Goal: Task Accomplishment & Management: Use online tool/utility

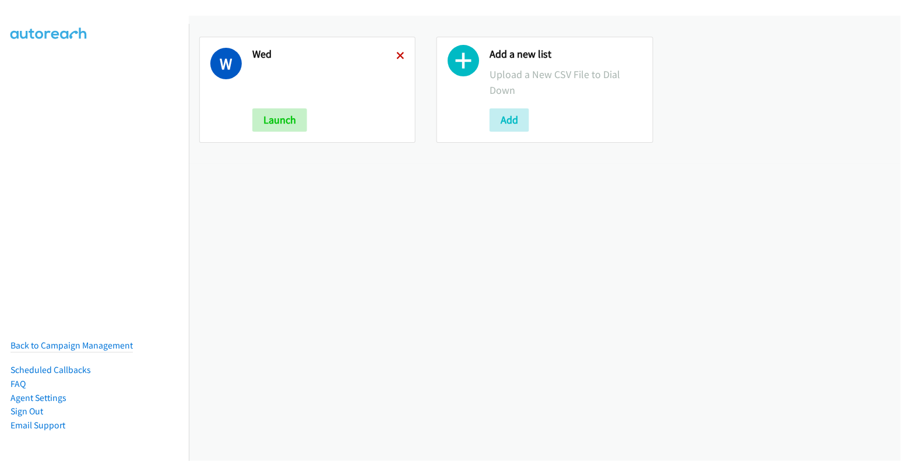
click at [399, 57] on icon at bounding box center [401, 56] width 8 height 8
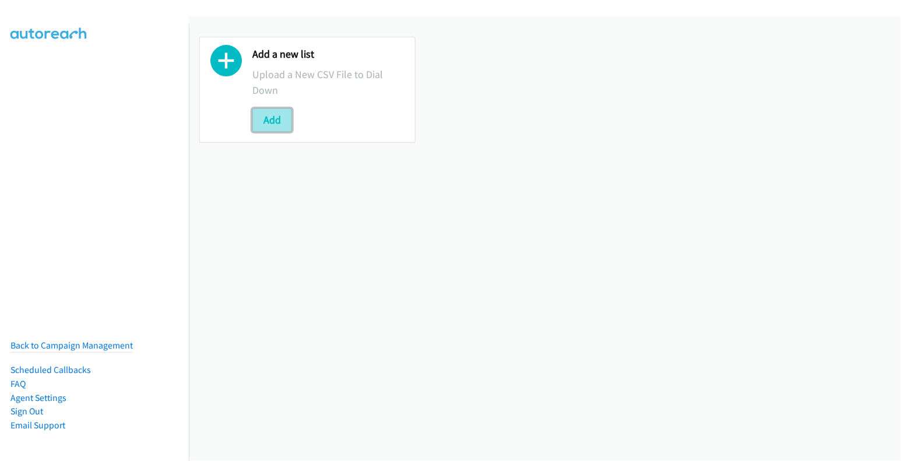
click at [282, 121] on button "Add" at bounding box center [272, 119] width 40 height 23
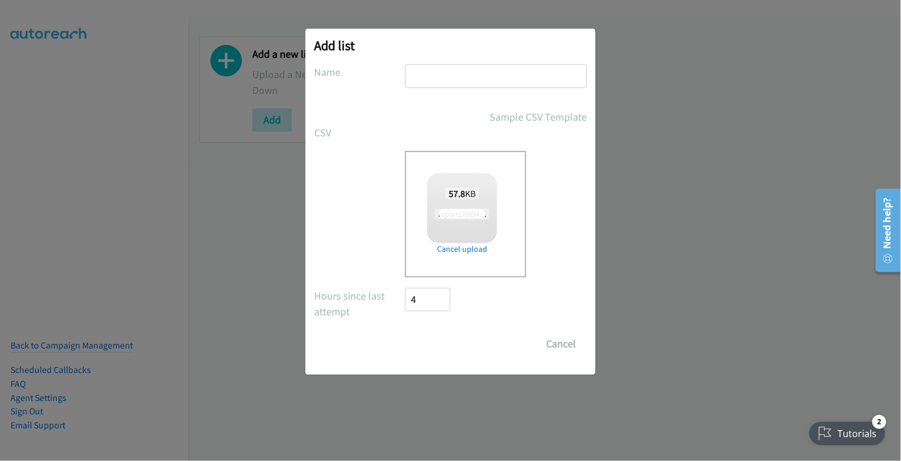
click at [473, 79] on input "text" at bounding box center [496, 76] width 182 height 24
checkbox input "true"
type input "thurs"
click at [440, 348] on input "Save List" at bounding box center [435, 343] width 61 height 23
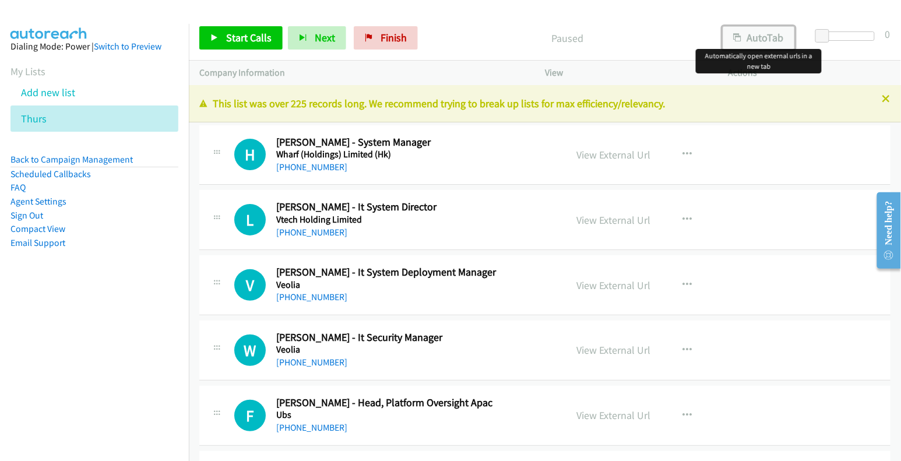
click at [759, 36] on button "AutoTab" at bounding box center [759, 37] width 72 height 23
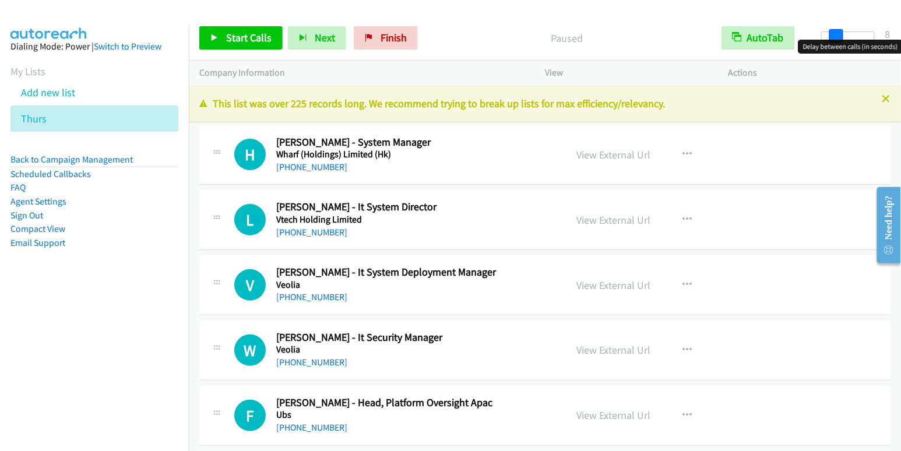
drag, startPoint x: 823, startPoint y: 36, endPoint x: 837, endPoint y: 37, distance: 14.0
click at [837, 37] on span at bounding box center [837, 36] width 14 height 14
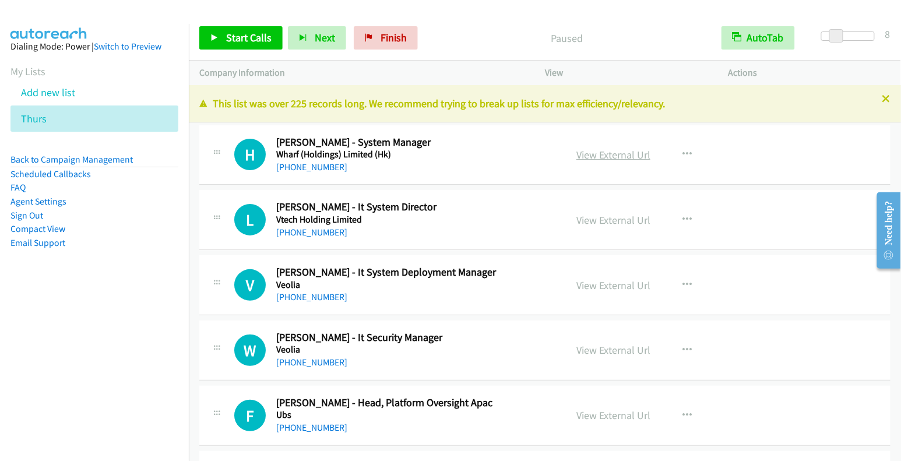
click at [609, 157] on link "View External Url" at bounding box center [614, 154] width 74 height 13
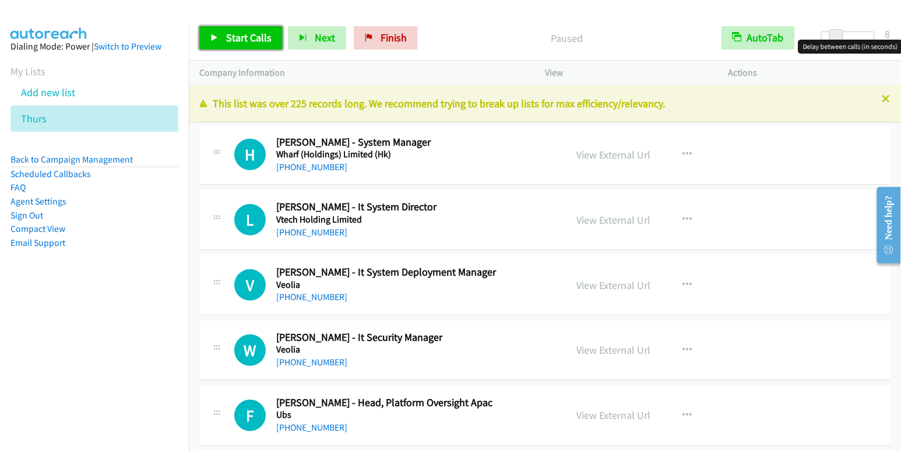
click at [230, 35] on span "Start Calls" at bounding box center [248, 37] width 45 height 13
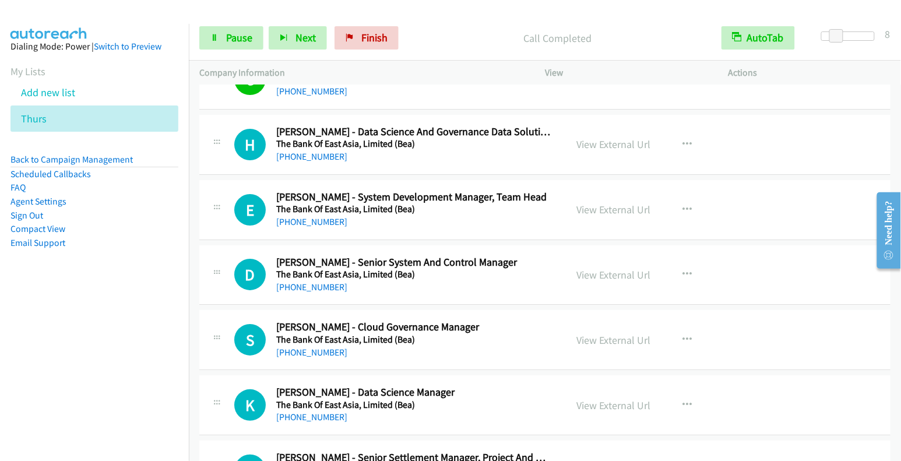
scroll to position [1246, 0]
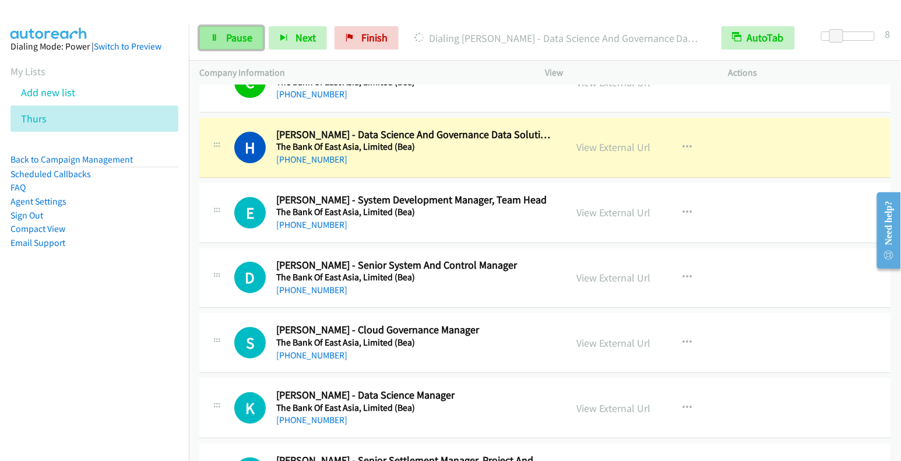
click at [231, 43] on span "Pause" at bounding box center [239, 37] width 26 height 13
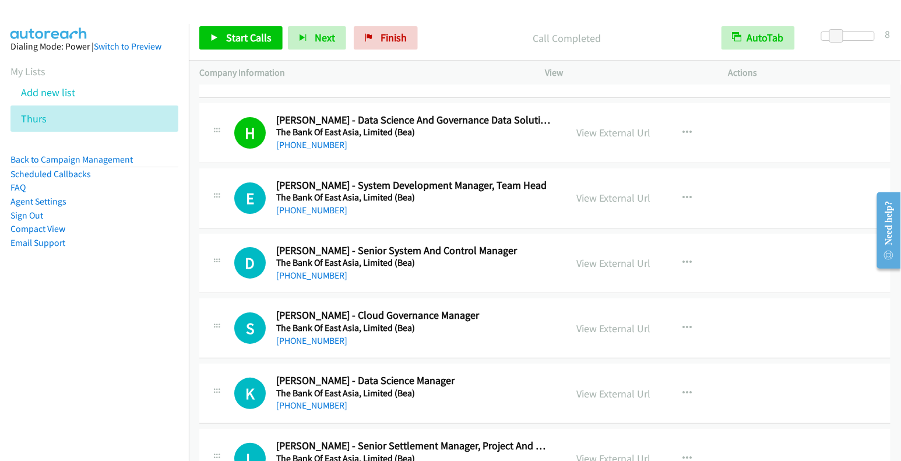
scroll to position [1264, 0]
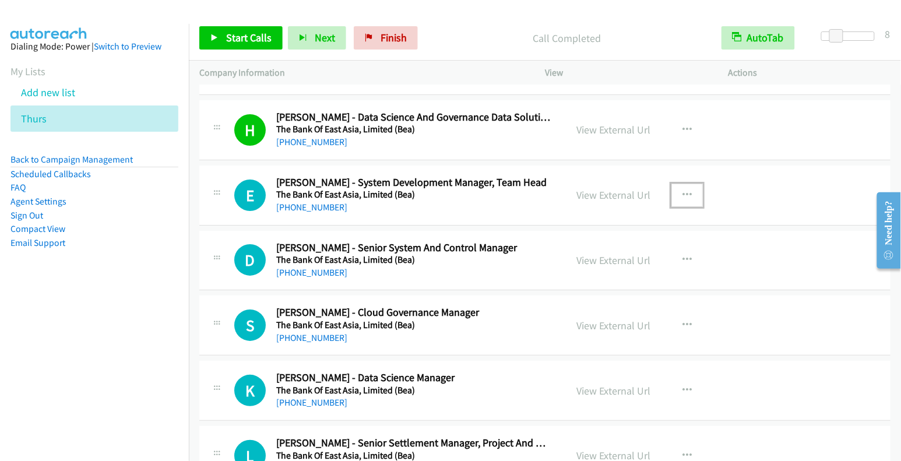
click at [683, 191] on icon "button" at bounding box center [687, 195] width 9 height 9
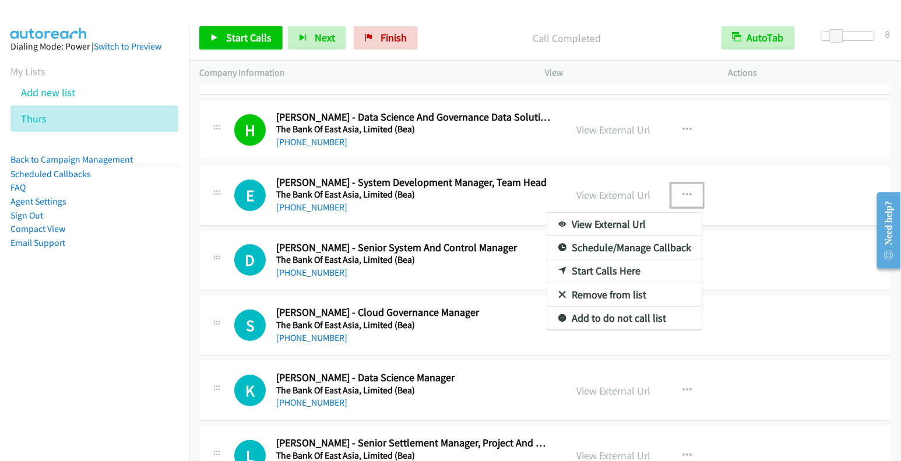
click at [611, 266] on link "Start Calls Here" at bounding box center [625, 270] width 155 height 23
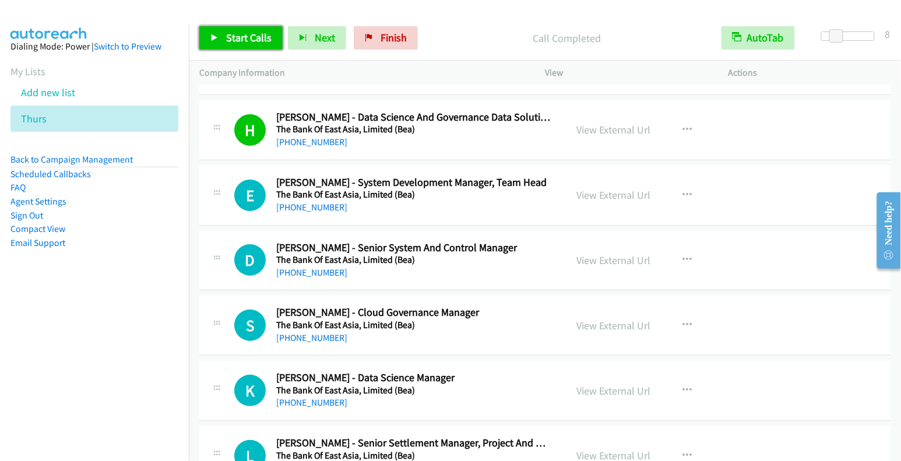
click at [250, 34] on span "Start Calls" at bounding box center [248, 37] width 45 height 13
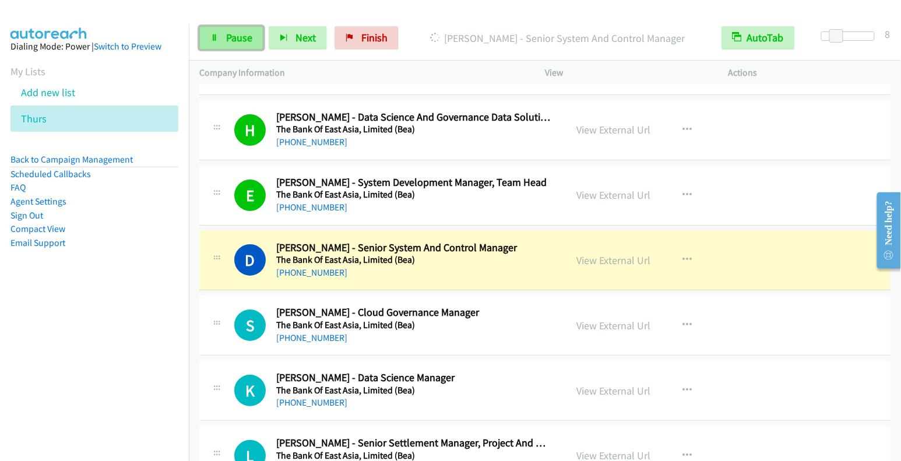
click at [231, 33] on span "Pause" at bounding box center [239, 37] width 26 height 13
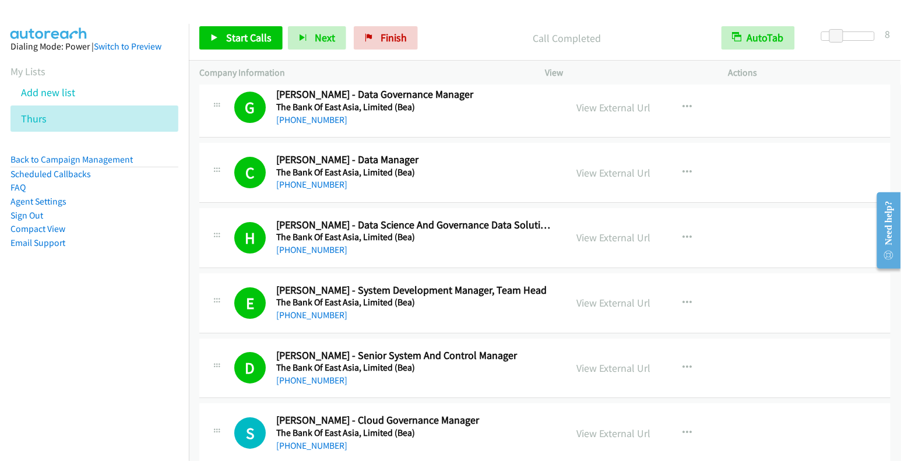
scroll to position [1156, 0]
click at [616, 426] on link "View External Url" at bounding box center [614, 432] width 74 height 13
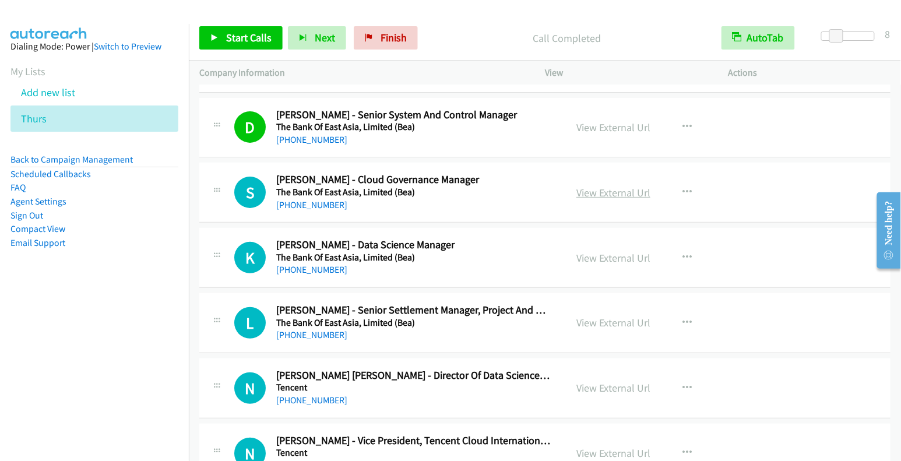
scroll to position [1397, 0]
click at [684, 188] on icon "button" at bounding box center [687, 191] width 9 height 9
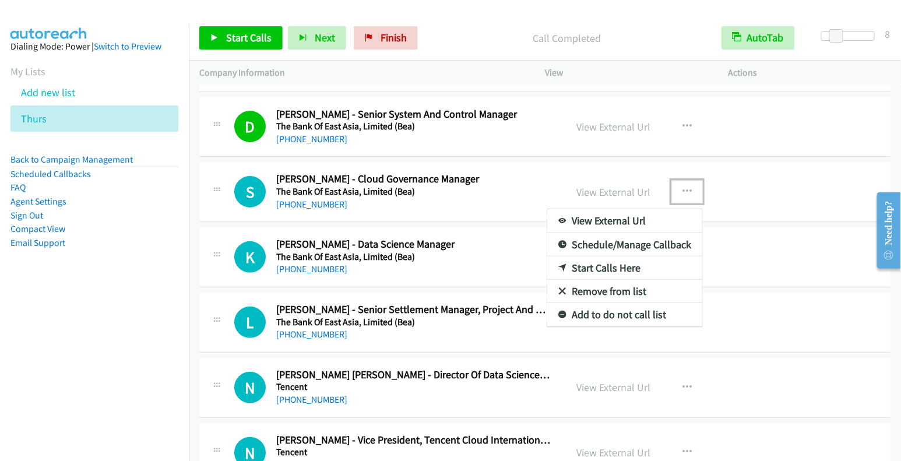
click at [605, 259] on link "Start Calls Here" at bounding box center [625, 268] width 155 height 23
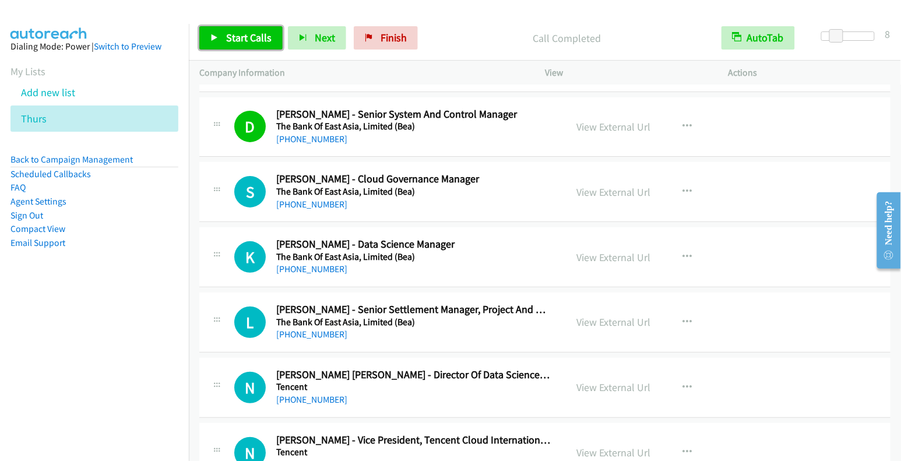
drag, startPoint x: 249, startPoint y: 34, endPoint x: 271, endPoint y: 44, distance: 24.3
click at [249, 34] on span "Start Calls" at bounding box center [248, 37] width 45 height 13
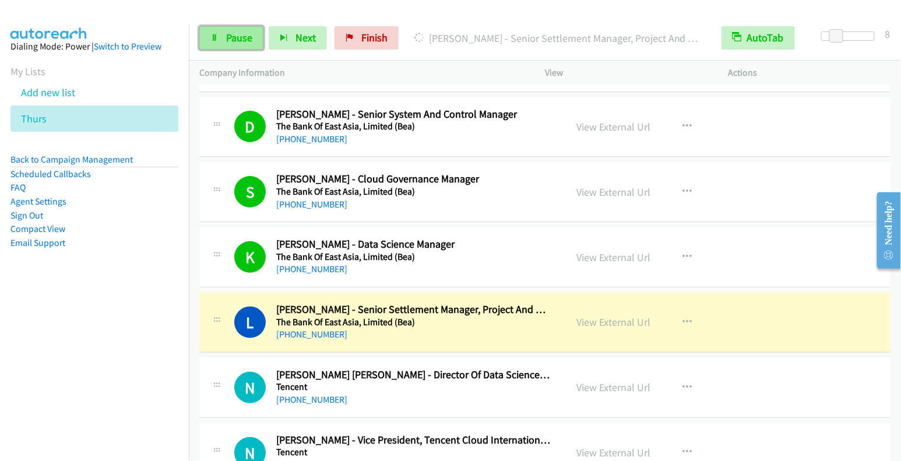
click at [241, 37] on span "Pause" at bounding box center [239, 37] width 26 height 13
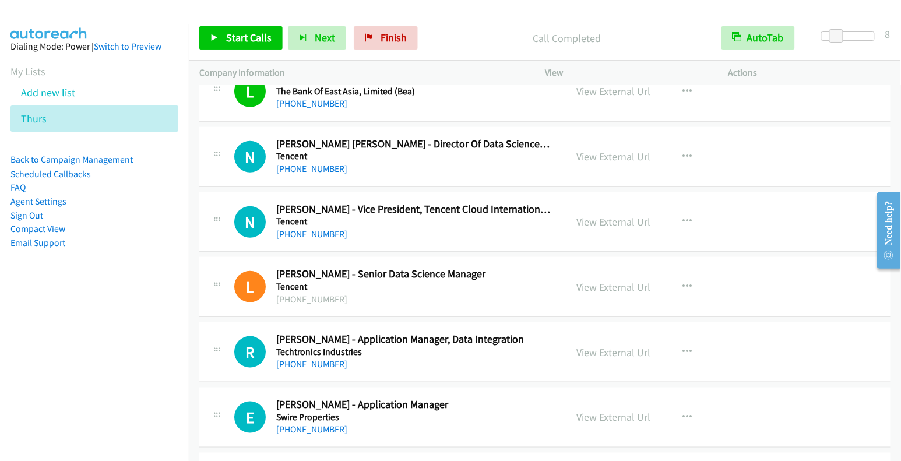
scroll to position [1628, 0]
click at [683, 152] on icon "button" at bounding box center [687, 156] width 9 height 9
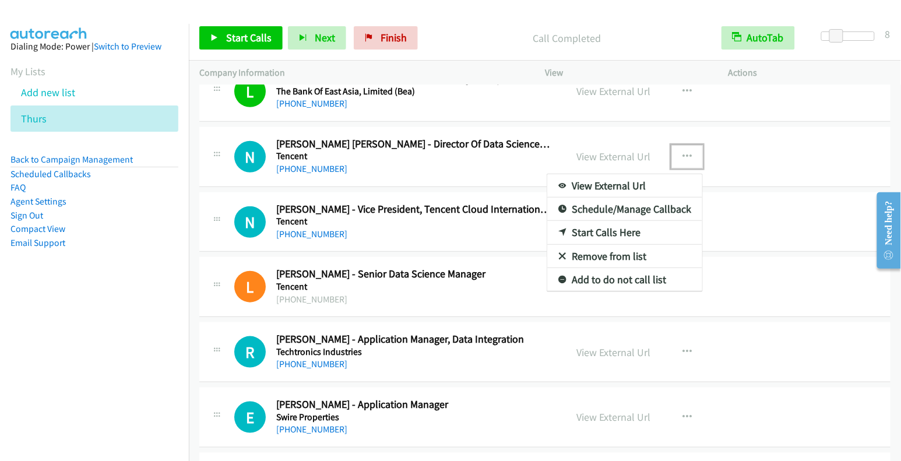
click at [618, 226] on link "Start Calls Here" at bounding box center [625, 232] width 155 height 23
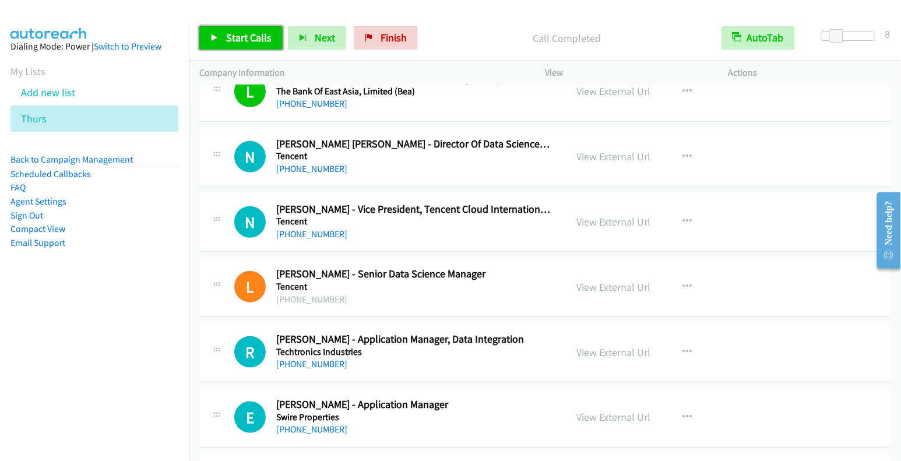
click at [253, 40] on span "Start Calls" at bounding box center [248, 37] width 45 height 13
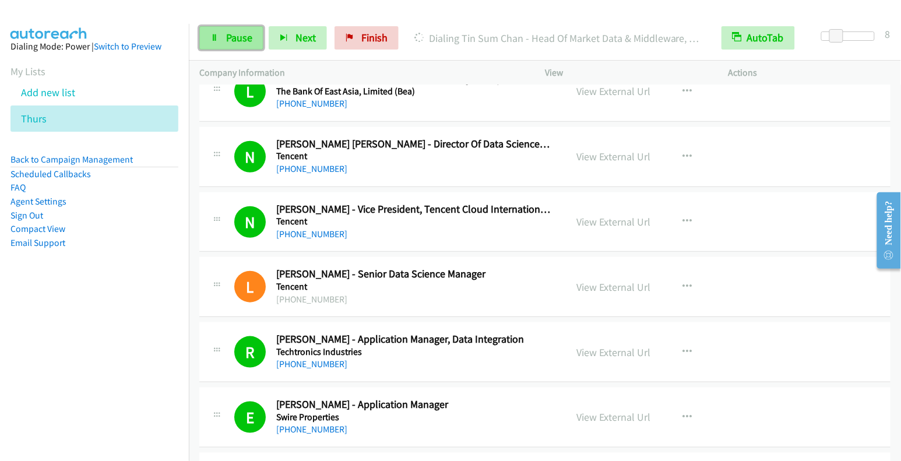
click at [229, 41] on span "Pause" at bounding box center [239, 37] width 26 height 13
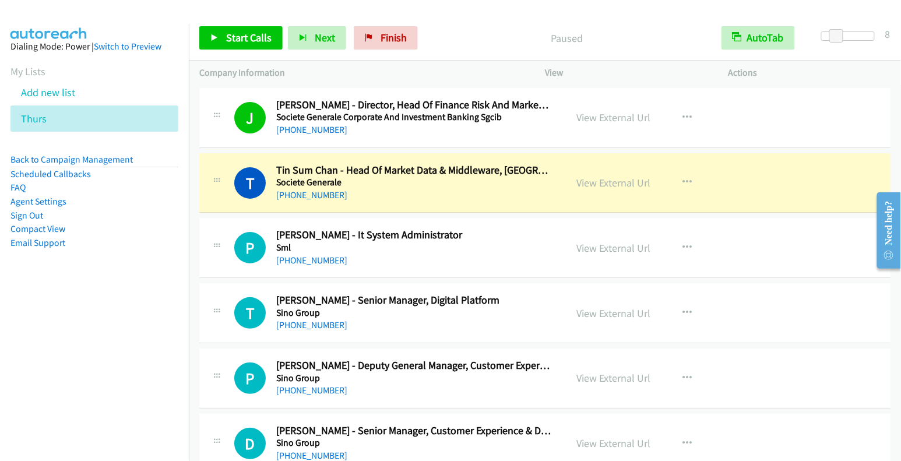
scroll to position [2716, 0]
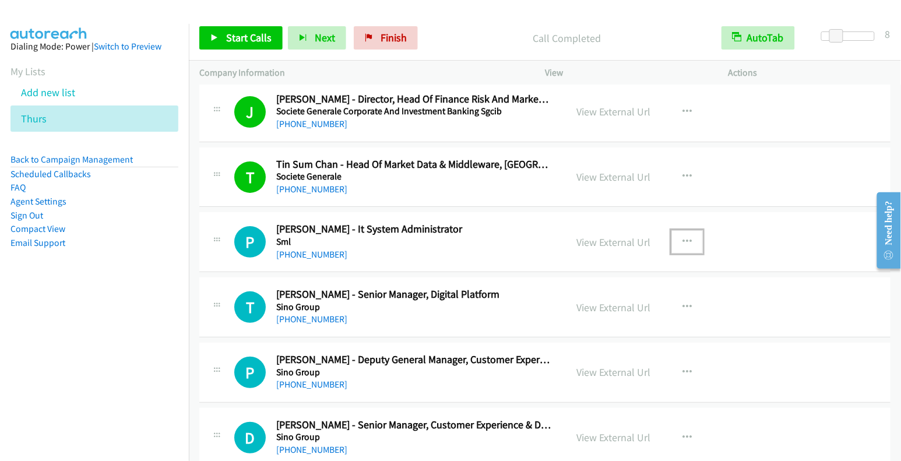
click at [683, 237] on icon "button" at bounding box center [687, 241] width 9 height 9
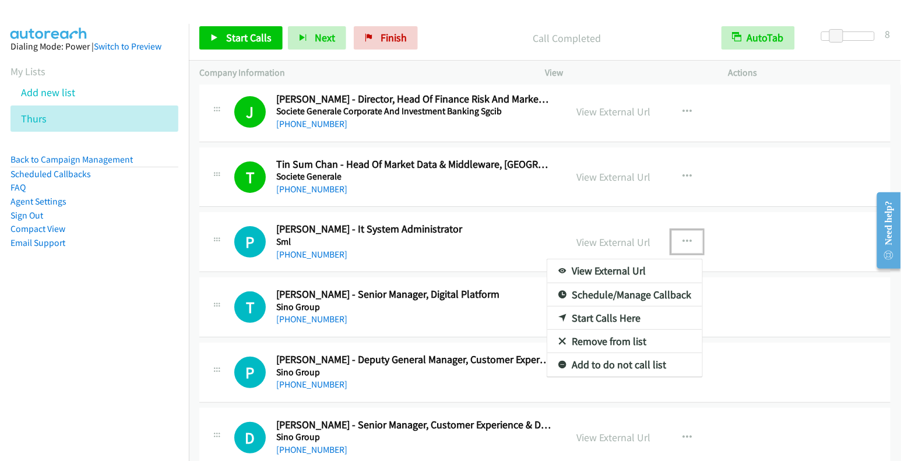
click at [609, 307] on link "Start Calls Here" at bounding box center [625, 318] width 155 height 23
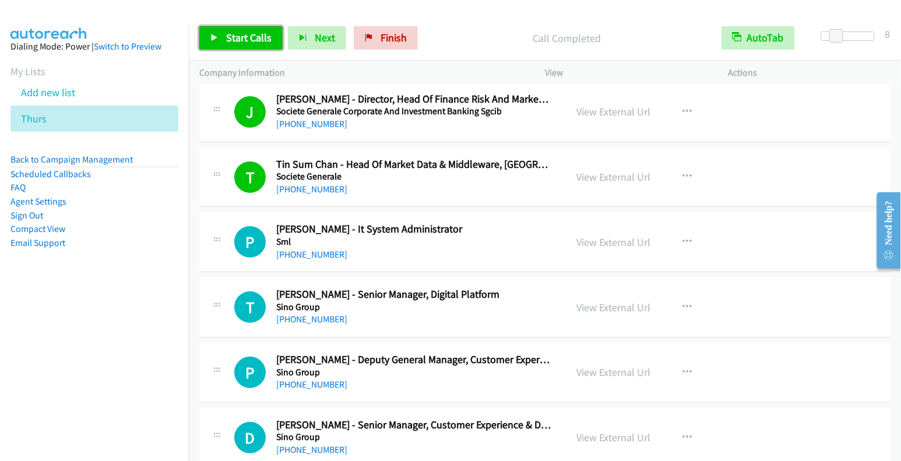
click at [233, 42] on span "Start Calls" at bounding box center [248, 37] width 45 height 13
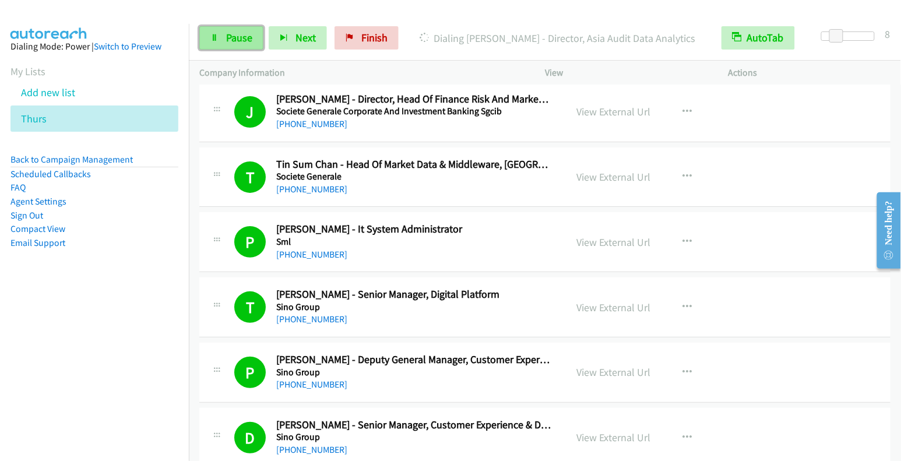
click at [226, 34] on span "Pause" at bounding box center [239, 37] width 26 height 13
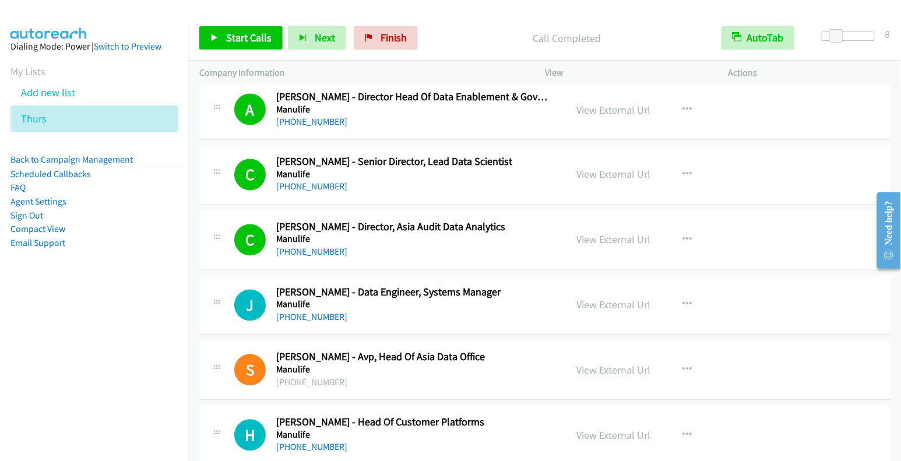
scroll to position [4829, 0]
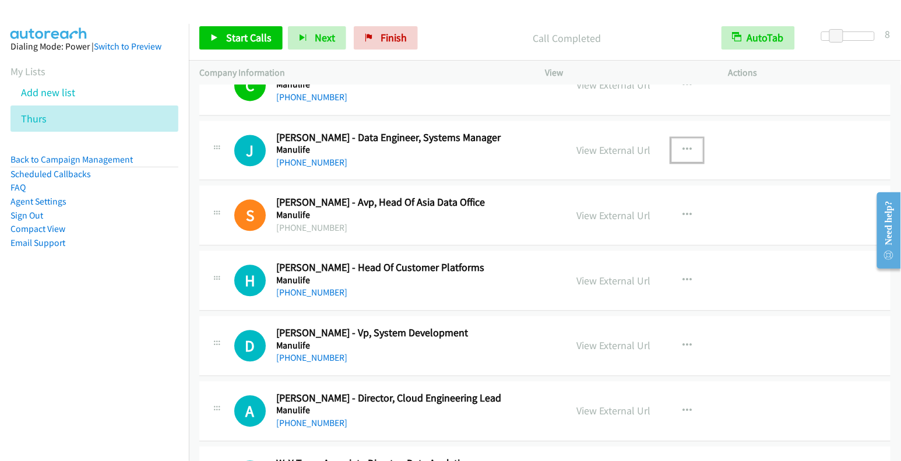
click at [684, 145] on icon "button" at bounding box center [687, 149] width 9 height 9
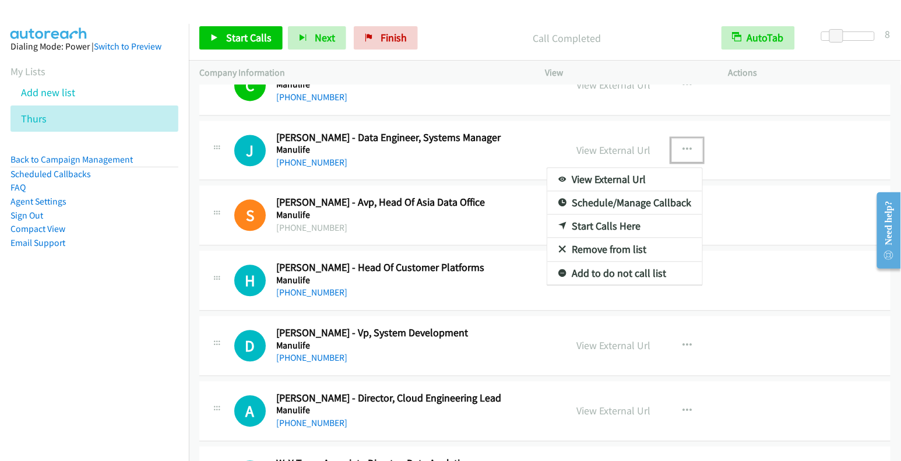
click at [630, 215] on link "Start Calls Here" at bounding box center [625, 226] width 155 height 23
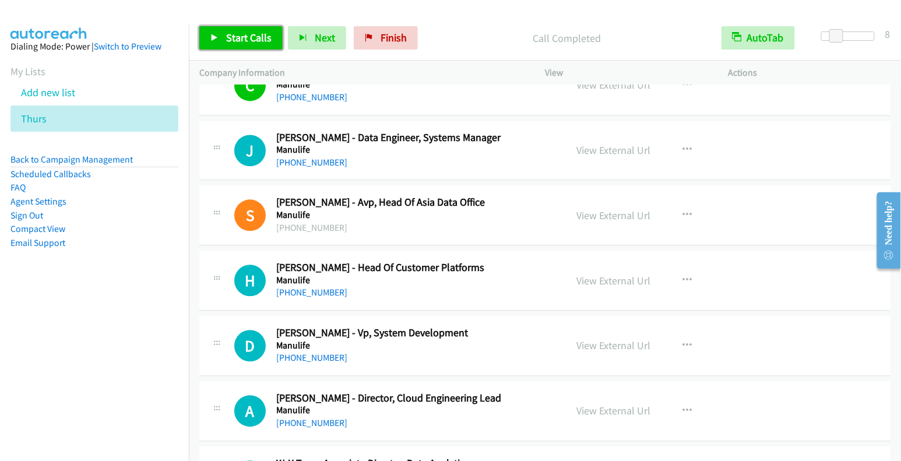
click at [255, 43] on span "Start Calls" at bounding box center [248, 37] width 45 height 13
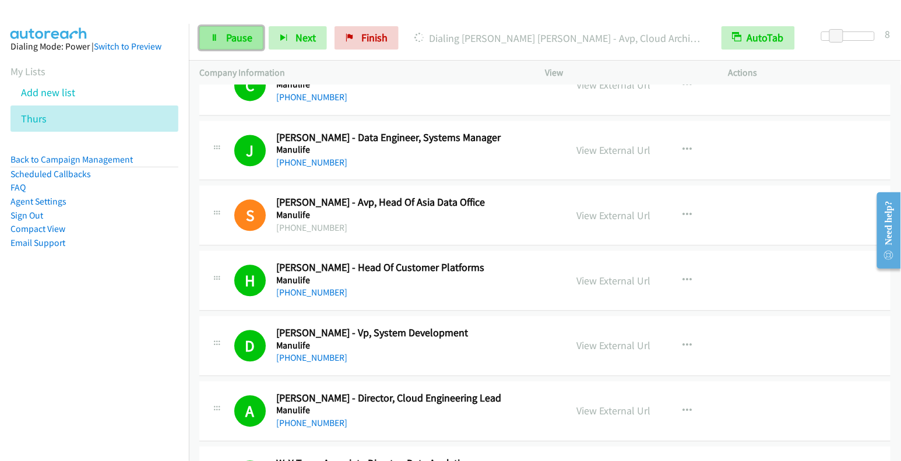
click at [223, 37] on link "Pause" at bounding box center [231, 37] width 64 height 23
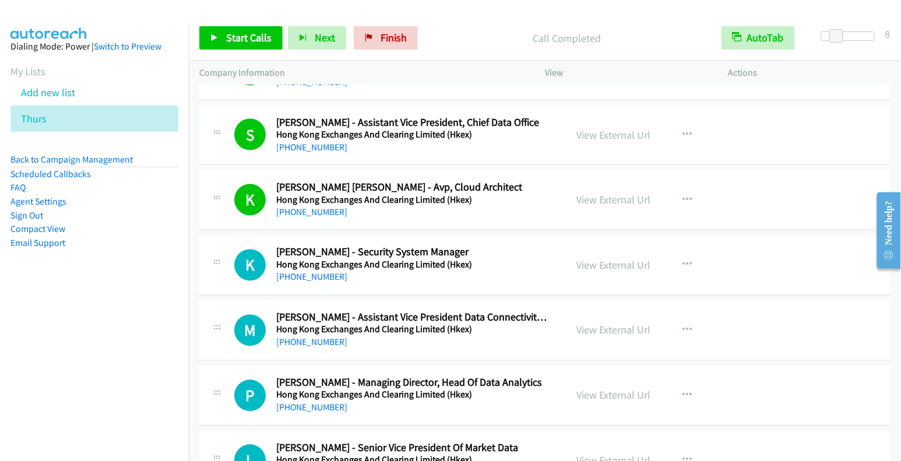
scroll to position [7339, 0]
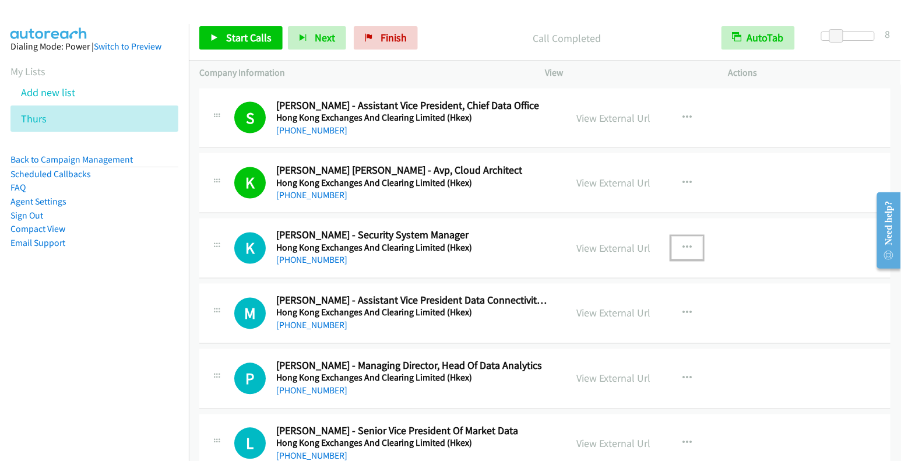
click at [685, 244] on icon "button" at bounding box center [687, 248] width 9 height 9
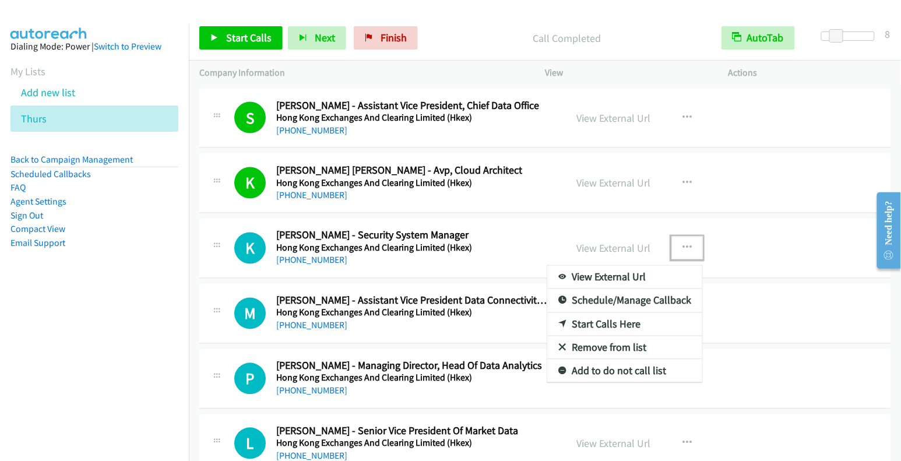
click at [616, 313] on link "Start Calls Here" at bounding box center [625, 324] width 155 height 23
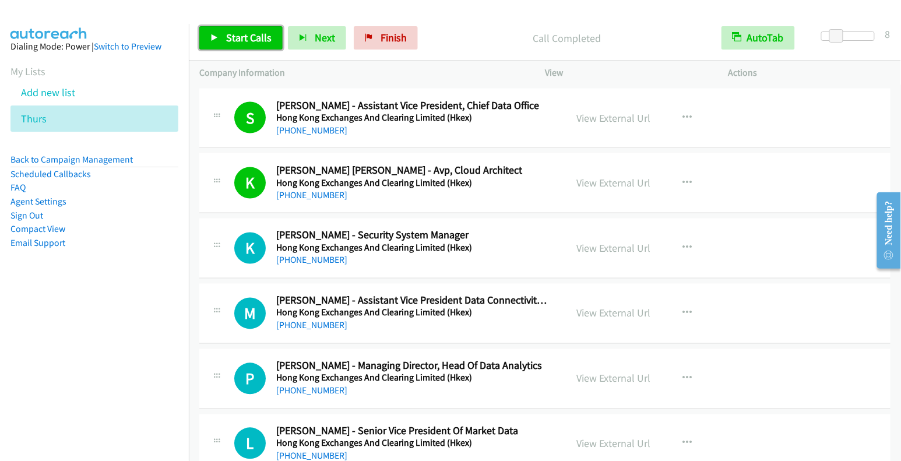
click at [264, 40] on span "Start Calls" at bounding box center [248, 37] width 45 height 13
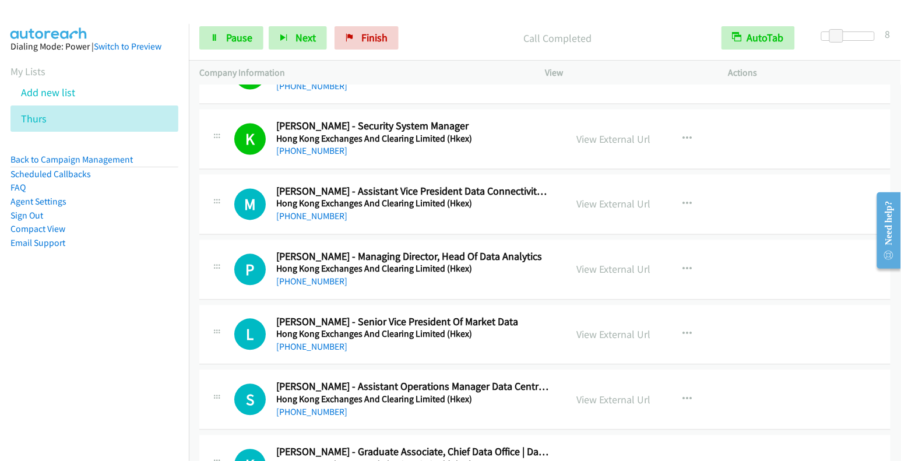
scroll to position [7450, 0]
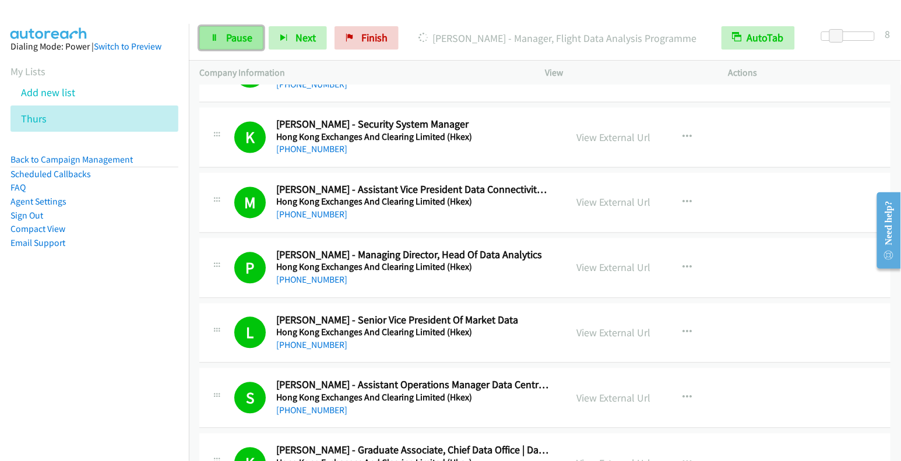
click at [218, 41] on link "Pause" at bounding box center [231, 37] width 64 height 23
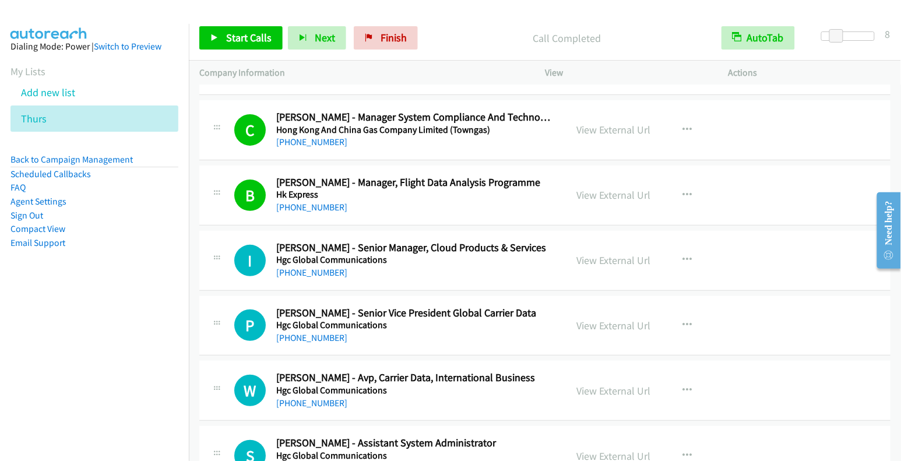
scroll to position [8215, 0]
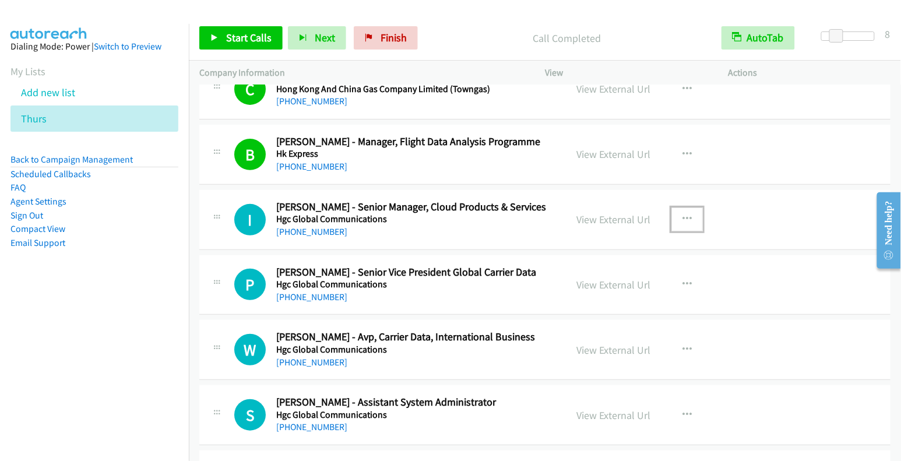
click at [686, 215] on icon "button" at bounding box center [687, 219] width 9 height 9
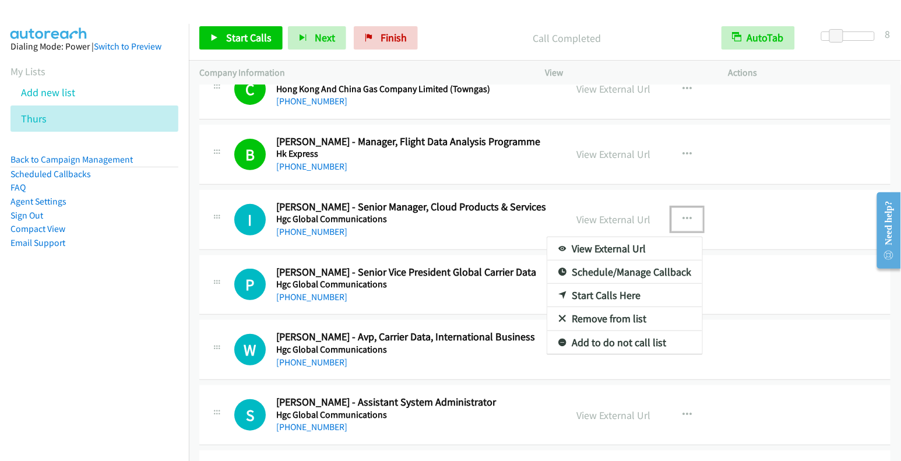
click at [616, 284] on link "Start Calls Here" at bounding box center [625, 295] width 155 height 23
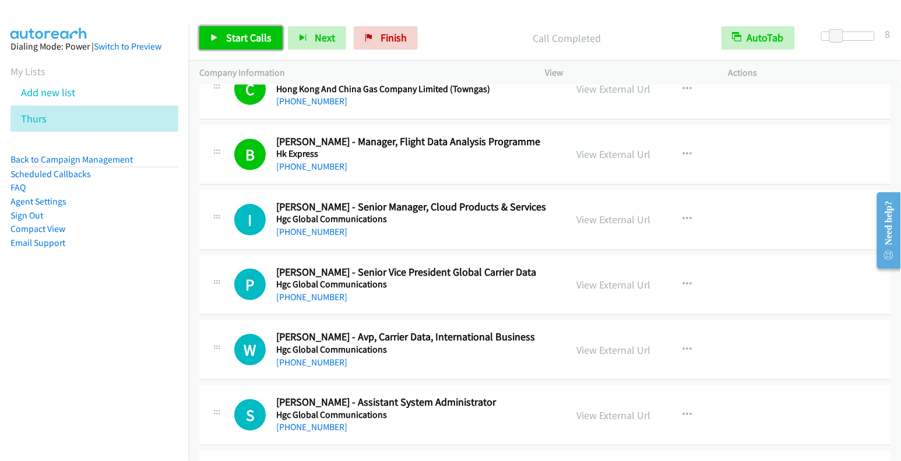
click at [242, 45] on link "Start Calls" at bounding box center [240, 37] width 83 height 23
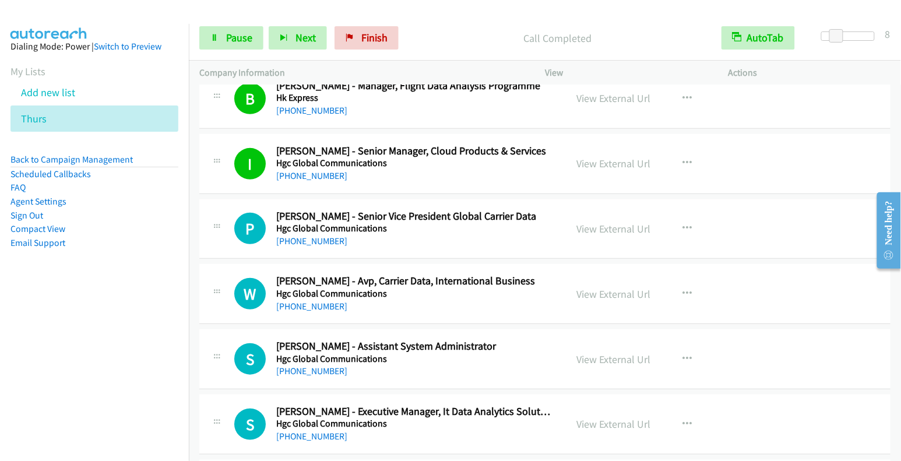
scroll to position [8287, 0]
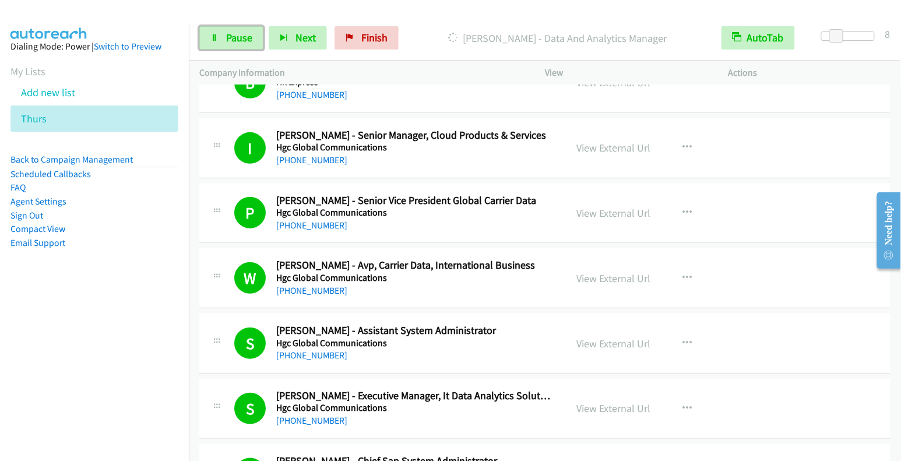
drag, startPoint x: 236, startPoint y: 40, endPoint x: 287, endPoint y: 55, distance: 52.9
click at [236, 40] on span "Pause" at bounding box center [239, 37] width 26 height 13
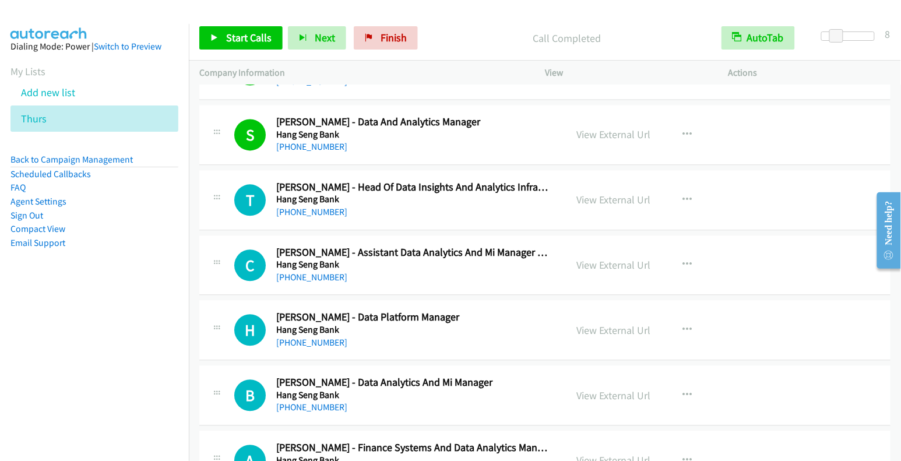
scroll to position [8898, 0]
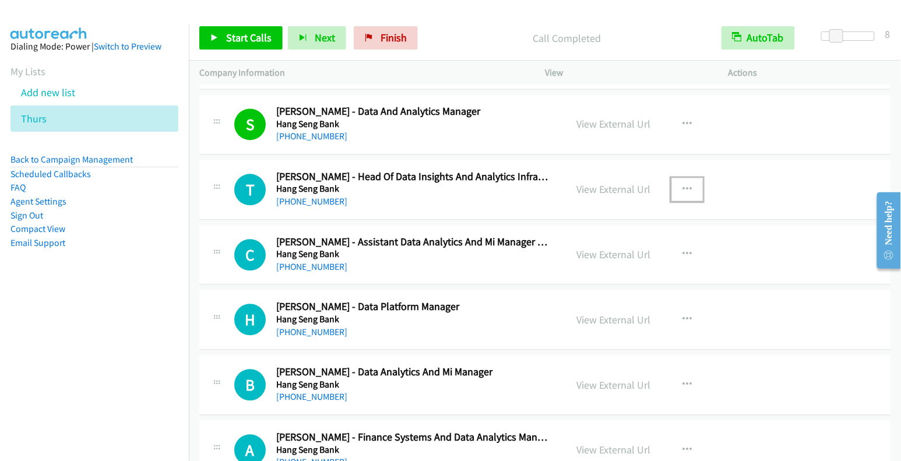
click at [687, 178] on button "button" at bounding box center [687, 189] width 31 height 23
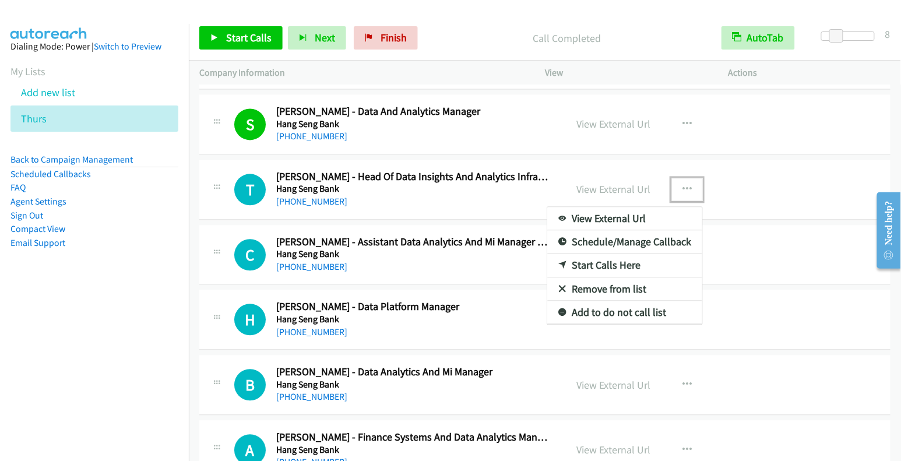
click at [597, 254] on link "Start Calls Here" at bounding box center [625, 265] width 155 height 23
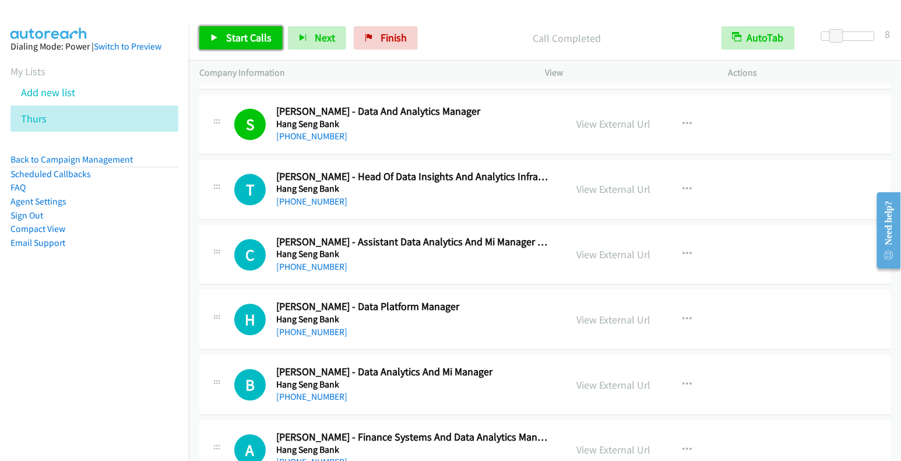
click at [229, 43] on span "Start Calls" at bounding box center [248, 37] width 45 height 13
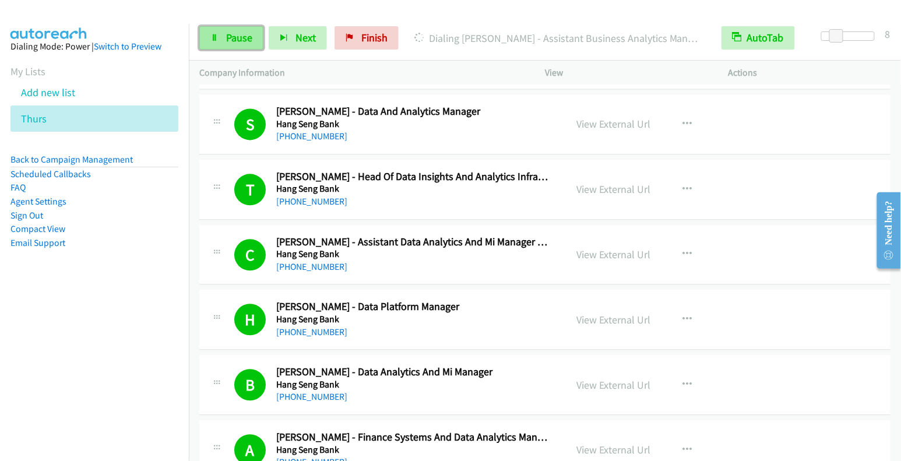
click at [226, 31] on span "Pause" at bounding box center [239, 37] width 26 height 13
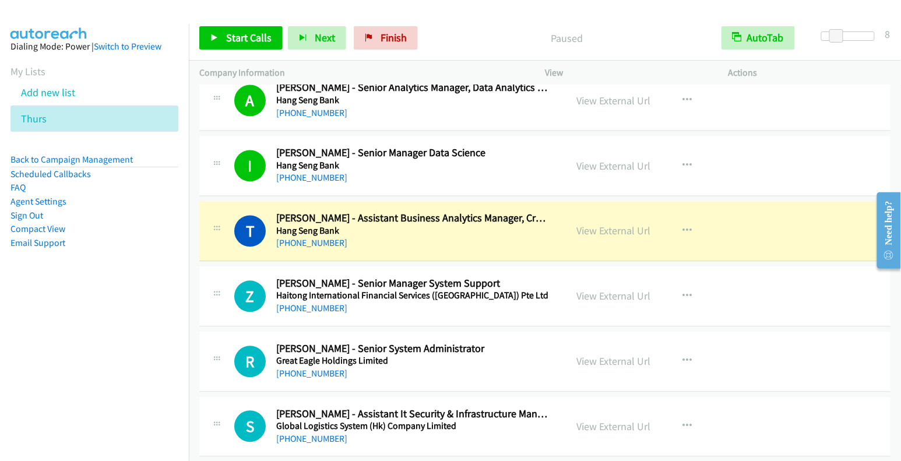
scroll to position [10162, 0]
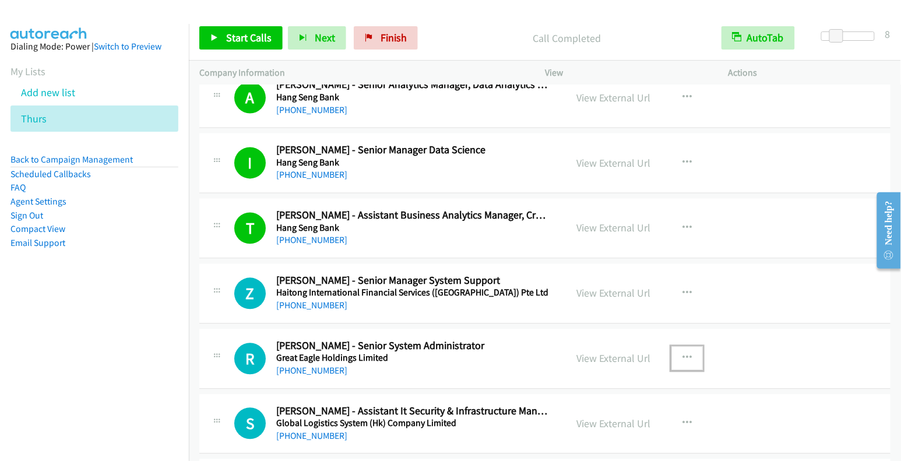
click at [683, 354] on icon "button" at bounding box center [687, 358] width 9 height 9
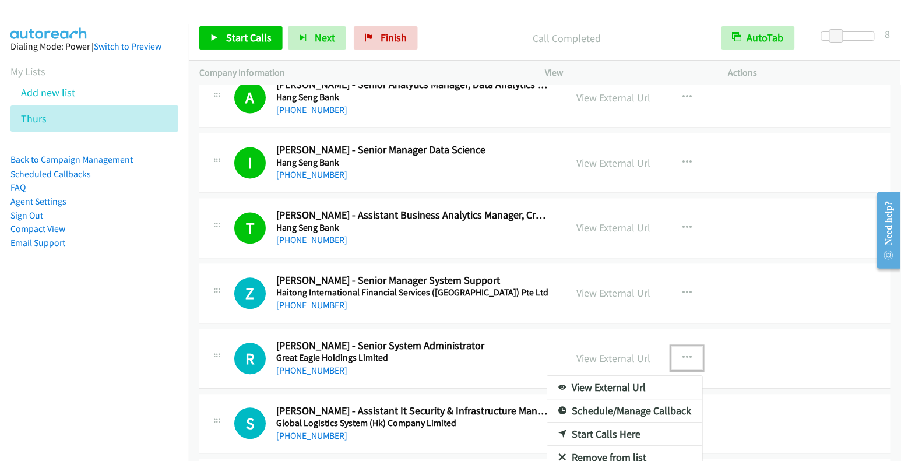
click at [612, 423] on link "Start Calls Here" at bounding box center [625, 434] width 155 height 23
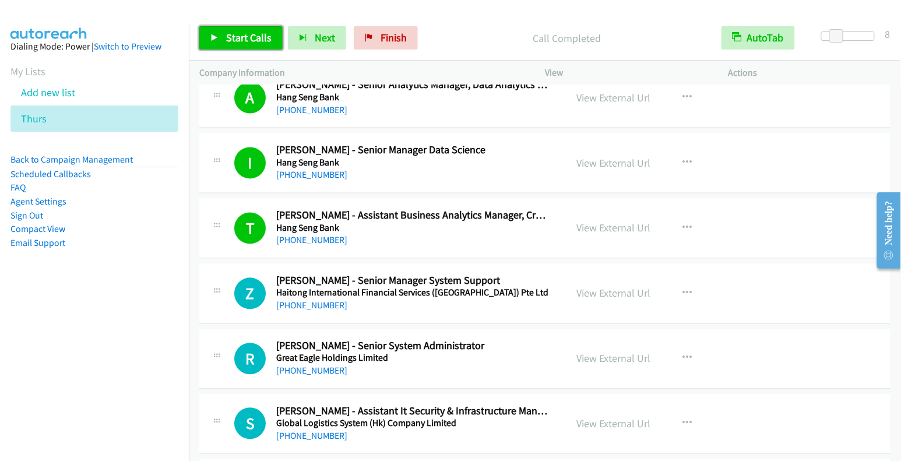
click at [233, 38] on span "Start Calls" at bounding box center [248, 37] width 45 height 13
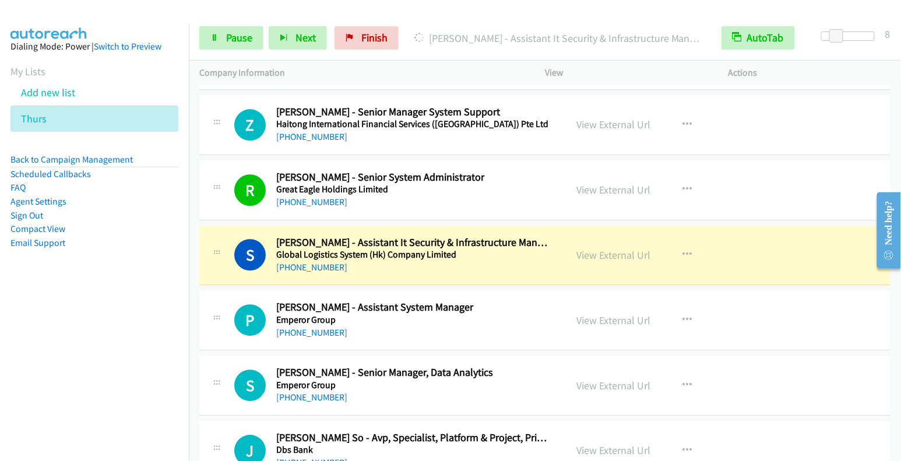
scroll to position [10332, 0]
click at [240, 34] on span "Pause" at bounding box center [239, 37] width 26 height 13
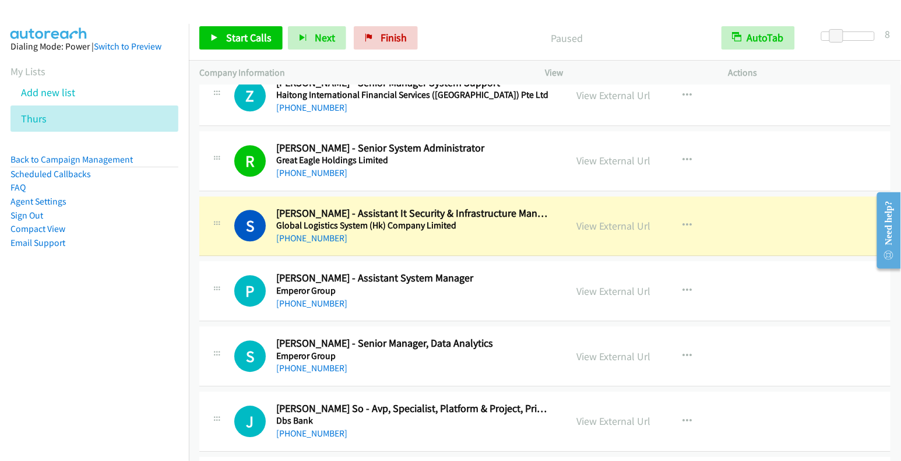
scroll to position [10428, 0]
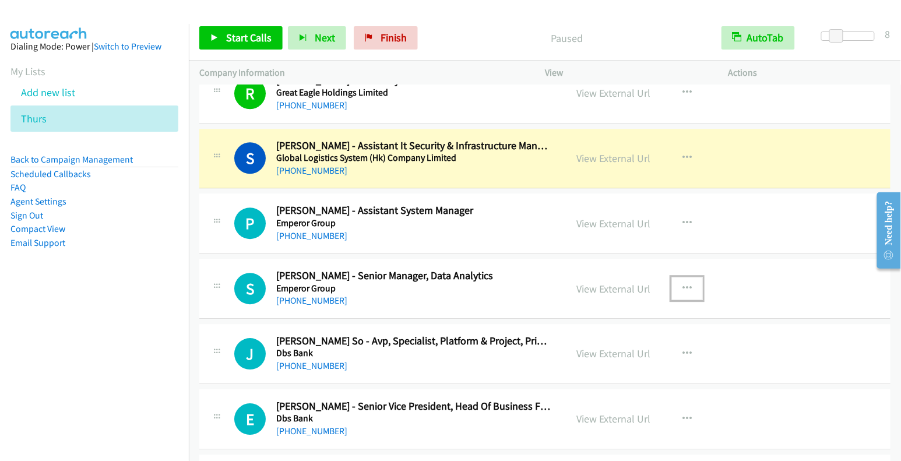
click at [690, 277] on button "button" at bounding box center [687, 288] width 31 height 23
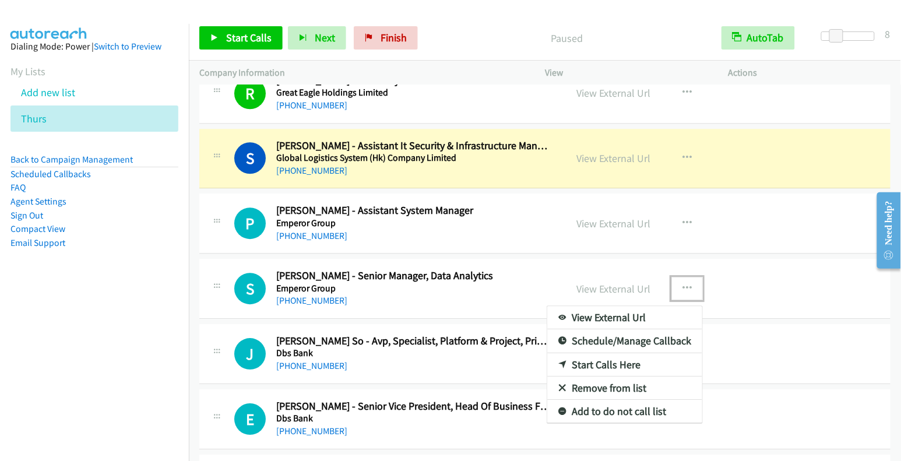
click at [622, 353] on link "Start Calls Here" at bounding box center [625, 364] width 155 height 23
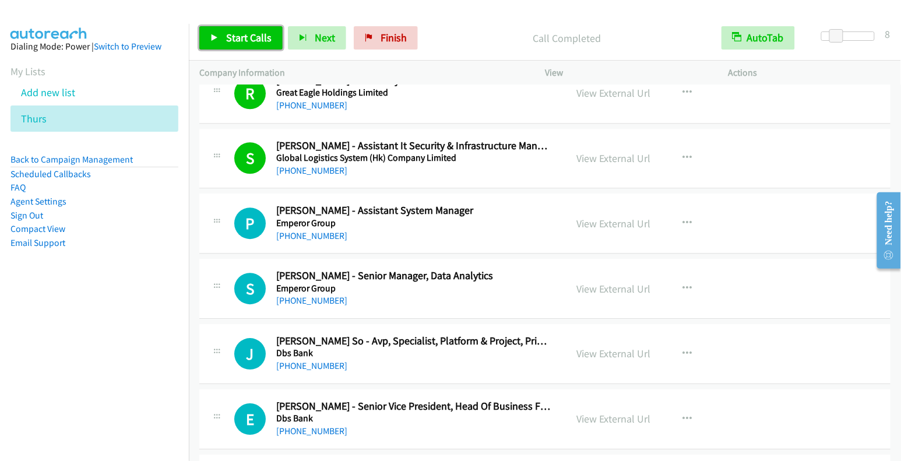
click at [250, 44] on link "Start Calls" at bounding box center [240, 37] width 83 height 23
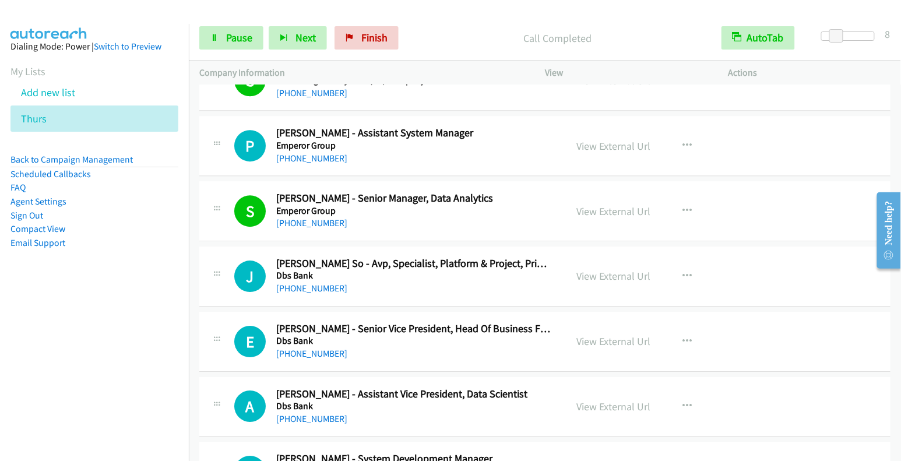
scroll to position [10506, 0]
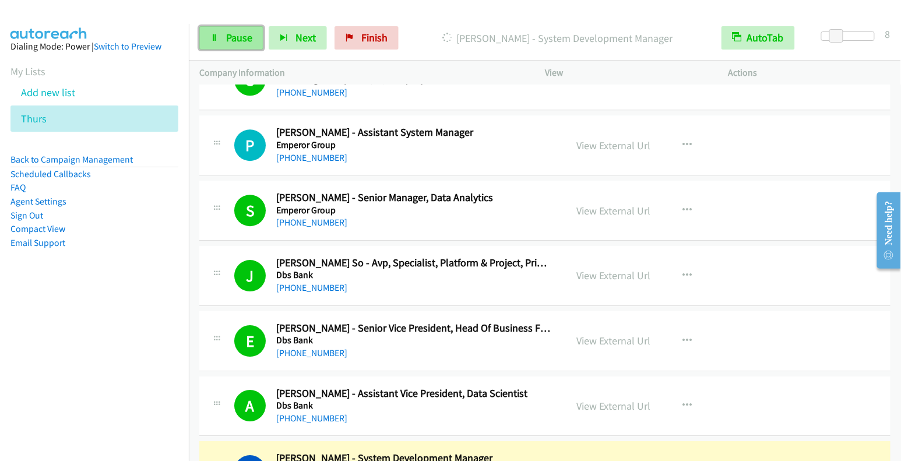
click at [244, 39] on span "Pause" at bounding box center [239, 37] width 26 height 13
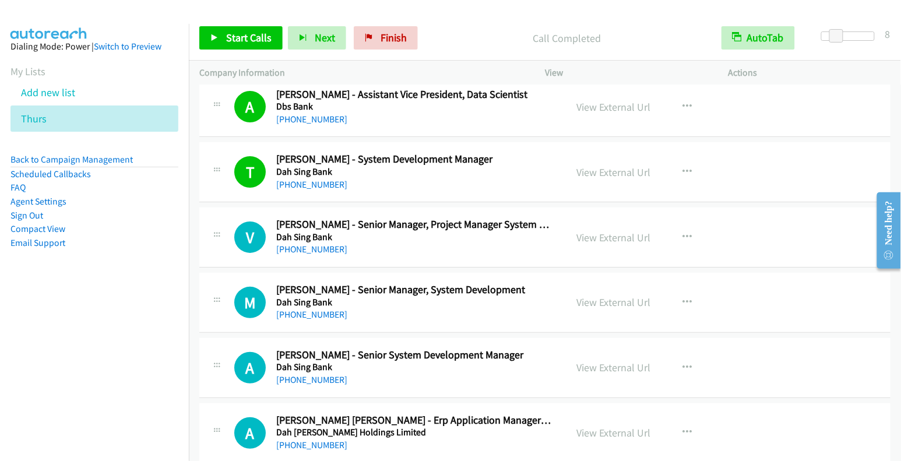
scroll to position [10818, 0]
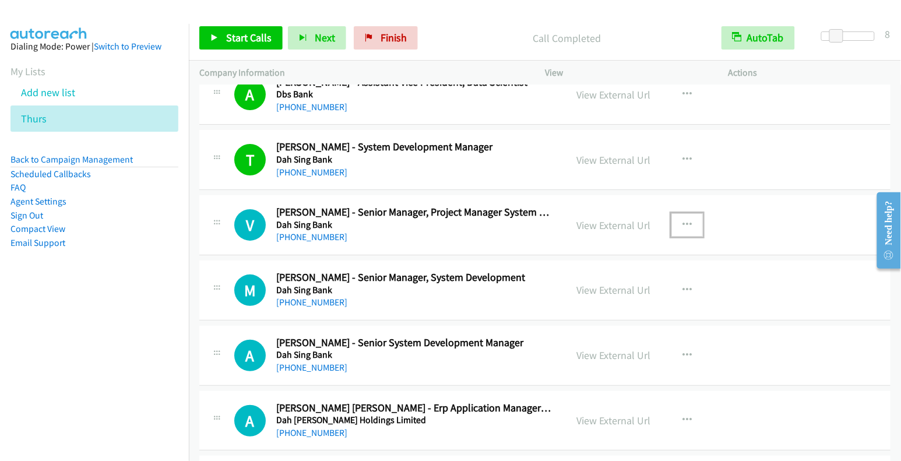
click at [683, 220] on icon "button" at bounding box center [687, 224] width 9 height 9
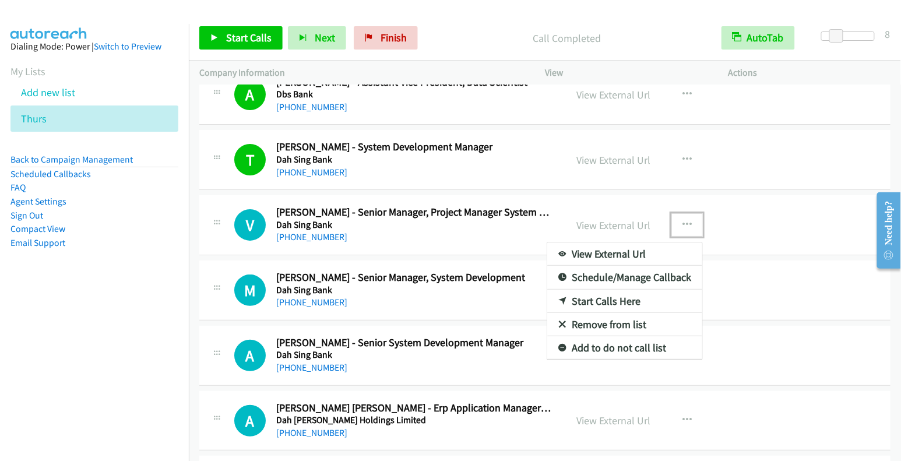
click at [648, 290] on link "Start Calls Here" at bounding box center [625, 301] width 155 height 23
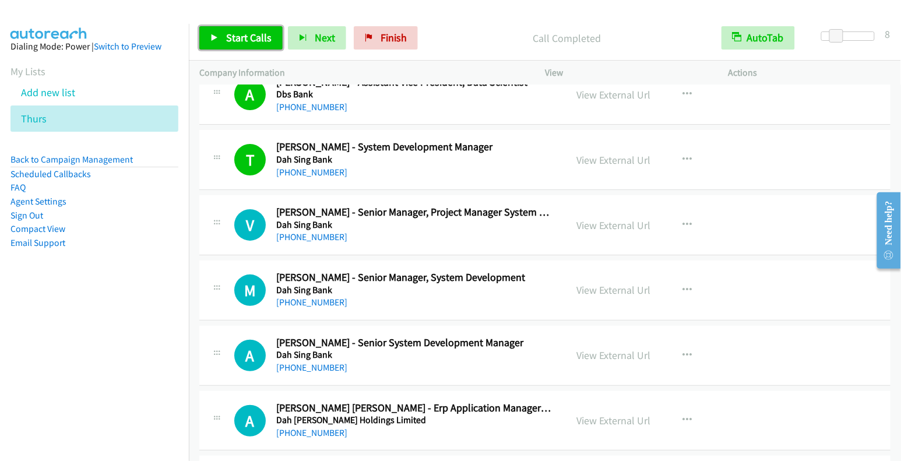
click at [254, 47] on link "Start Calls" at bounding box center [240, 37] width 83 height 23
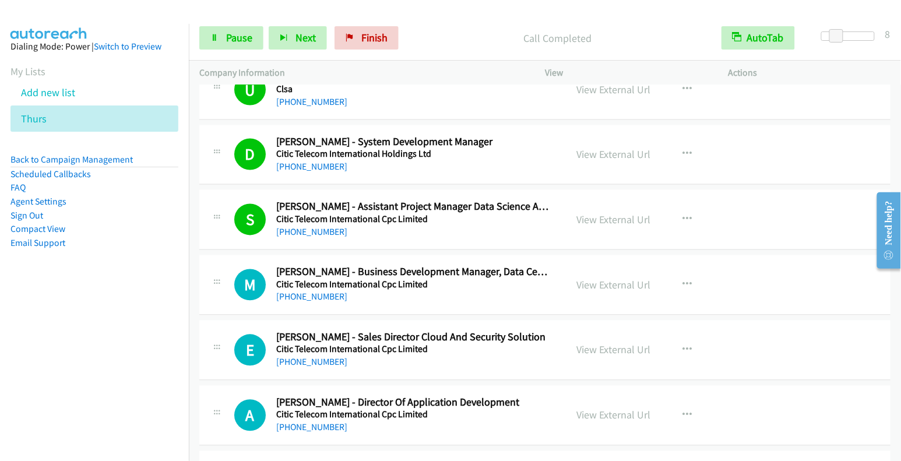
scroll to position [11483, 0]
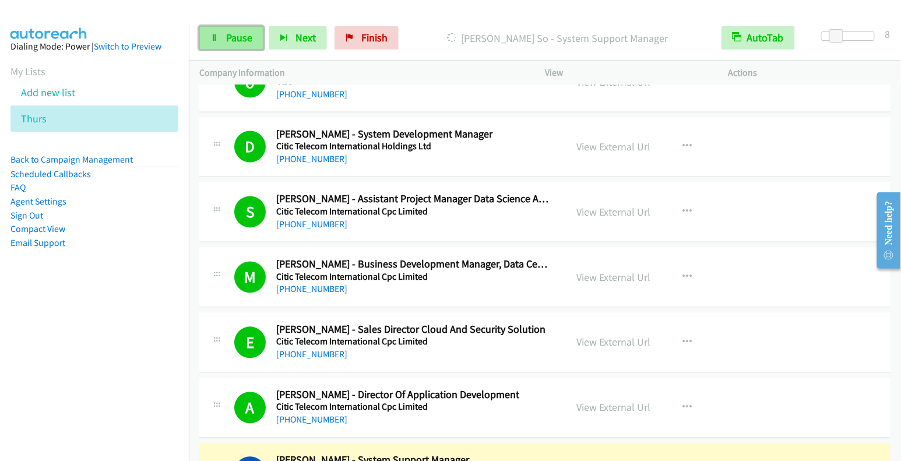
click at [231, 37] on span "Pause" at bounding box center [239, 37] width 26 height 13
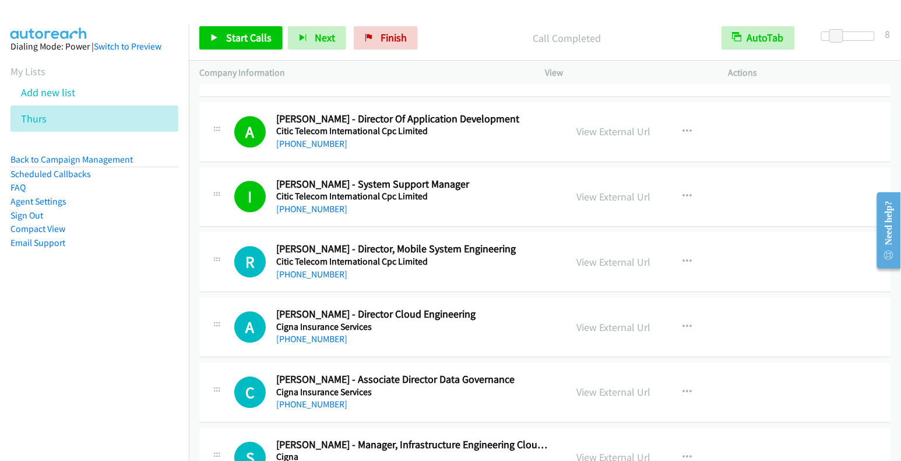
scroll to position [11762, 0]
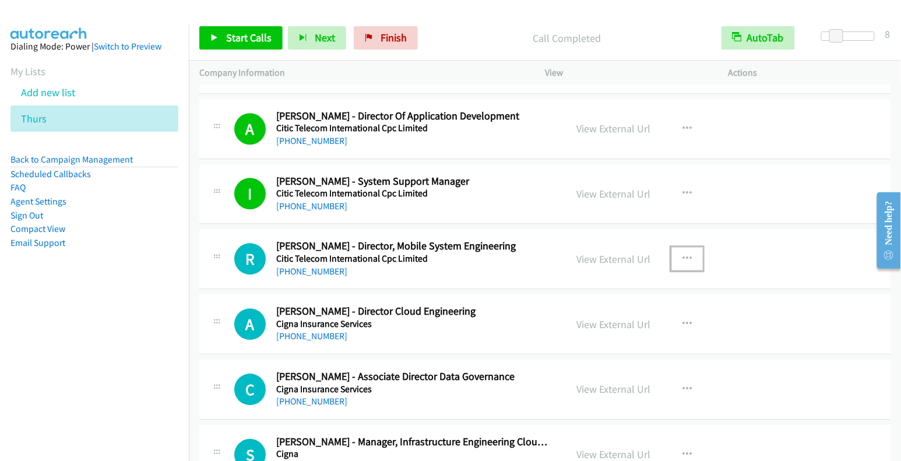
click at [683, 254] on icon "button" at bounding box center [687, 258] width 9 height 9
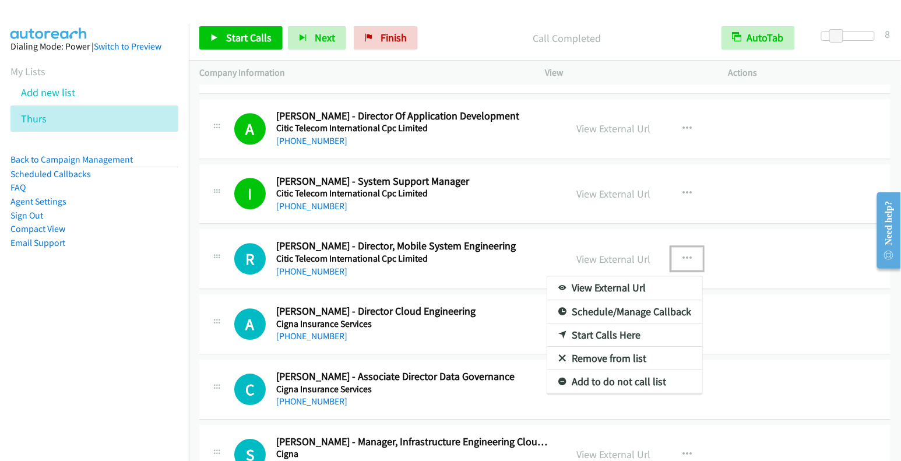
click at [809, 280] on div at bounding box center [450, 230] width 901 height 461
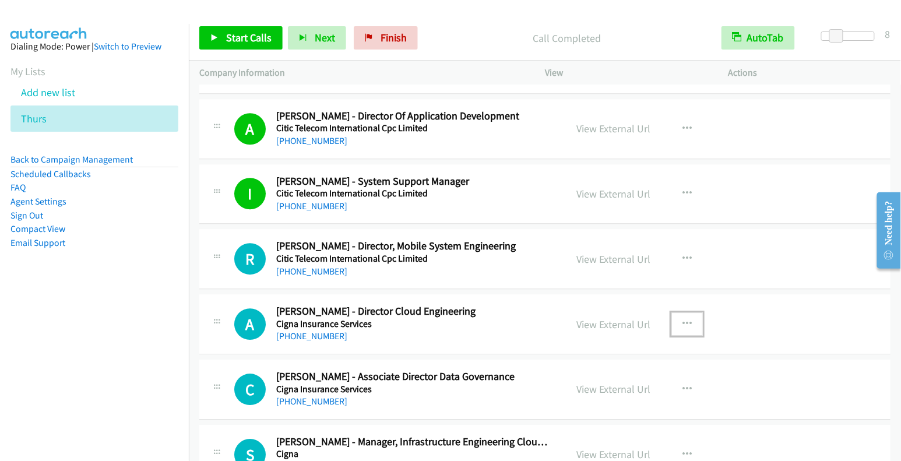
click at [672, 313] on button "button" at bounding box center [687, 324] width 31 height 23
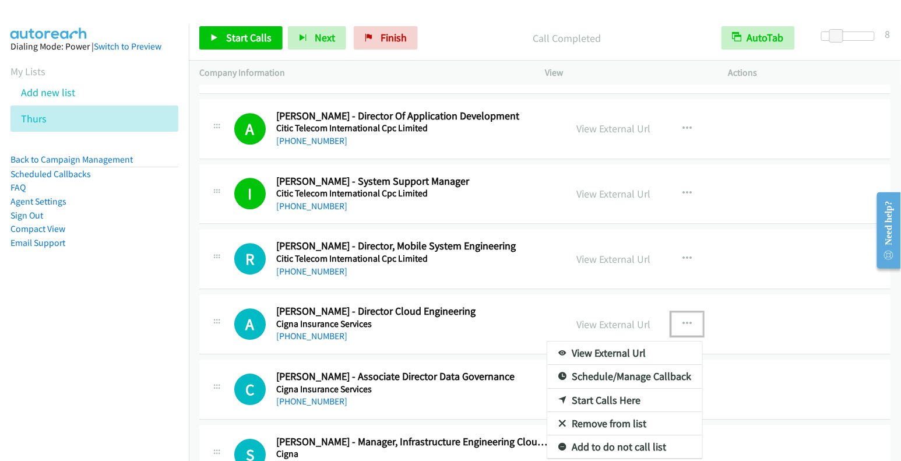
click at [615, 389] on link "Start Calls Here" at bounding box center [625, 400] width 155 height 23
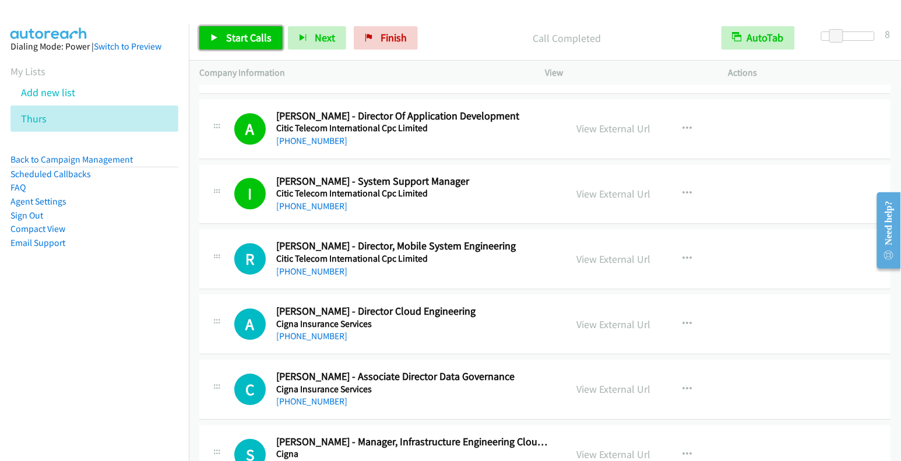
click at [252, 40] on span "Start Calls" at bounding box center [248, 37] width 45 height 13
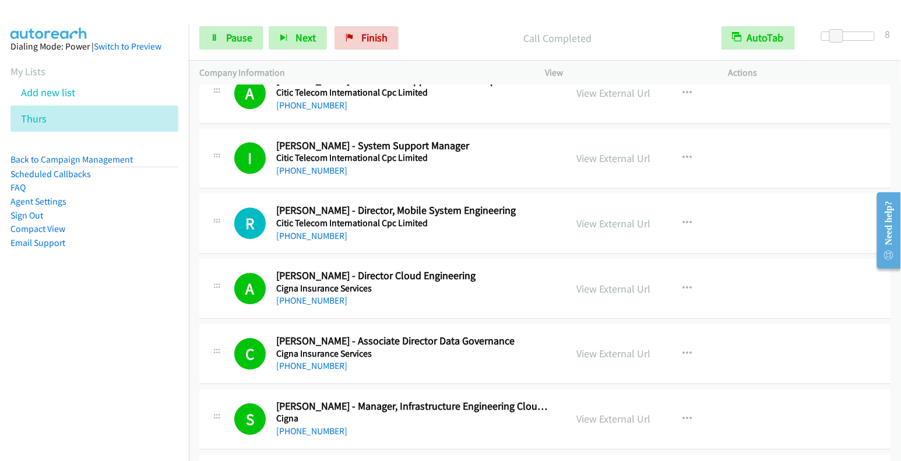
scroll to position [11811, 0]
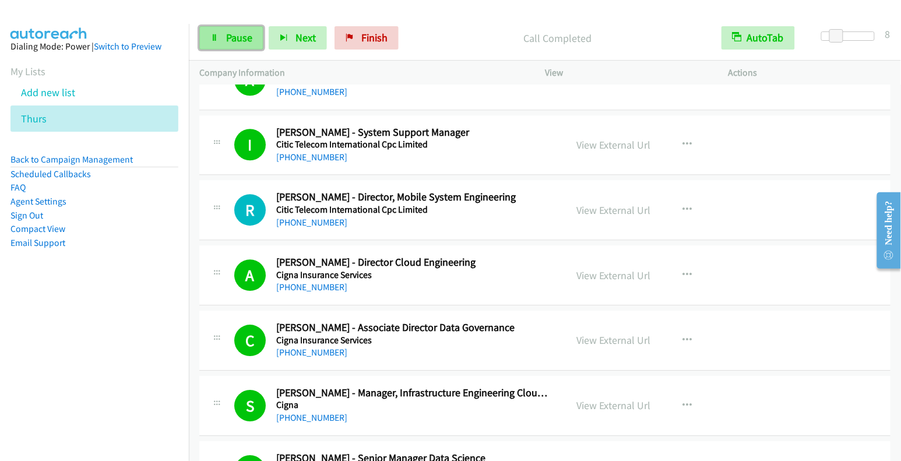
click at [242, 38] on span "Pause" at bounding box center [239, 37] width 26 height 13
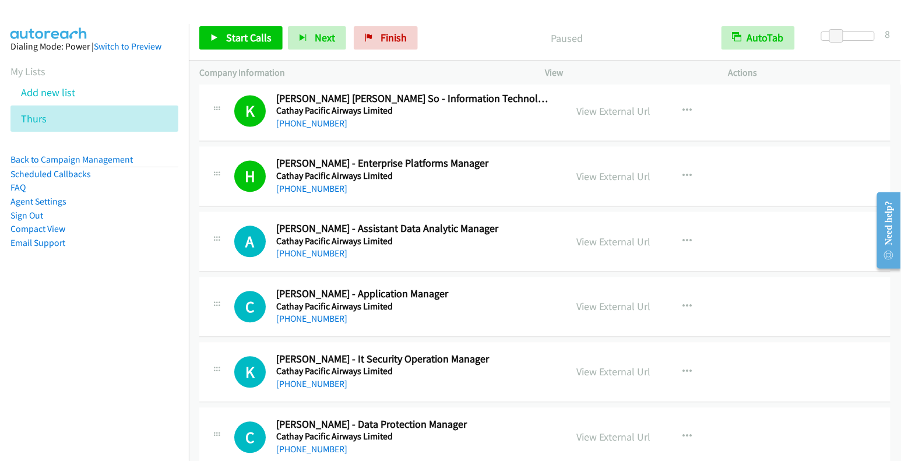
scroll to position [12905, 0]
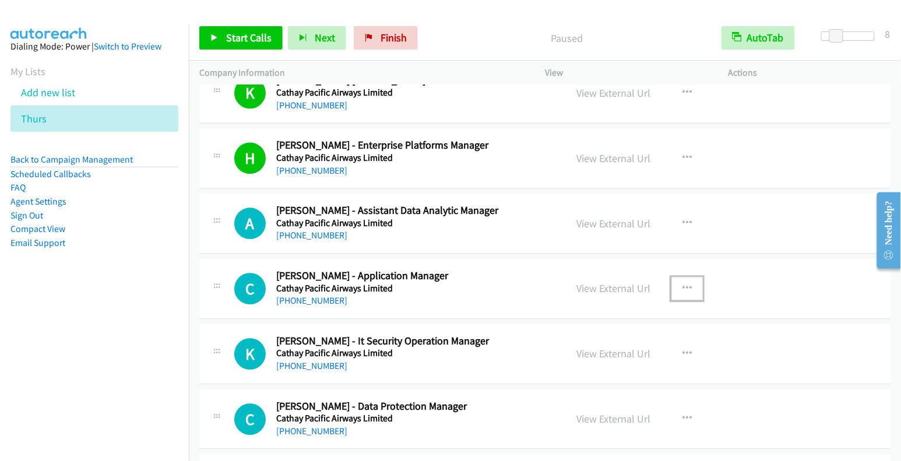
click at [689, 278] on button "button" at bounding box center [687, 289] width 31 height 23
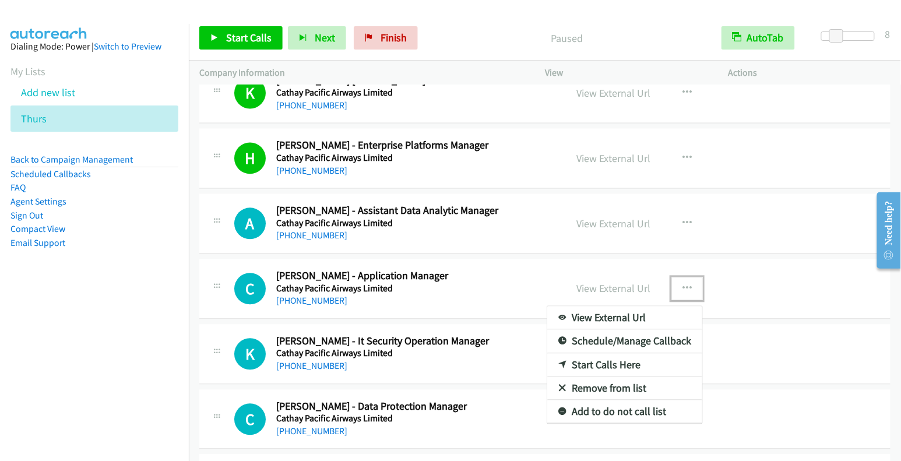
click at [641, 354] on link "Start Calls Here" at bounding box center [625, 365] width 155 height 23
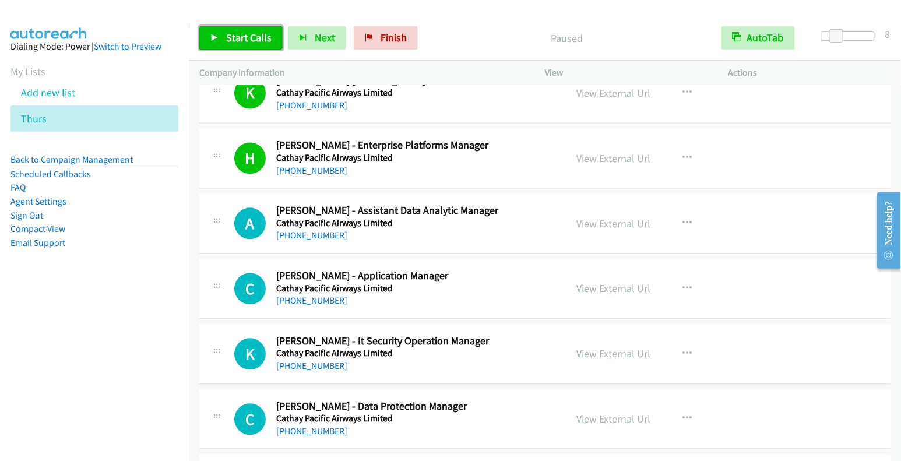
click at [238, 31] on span "Start Calls" at bounding box center [248, 37] width 45 height 13
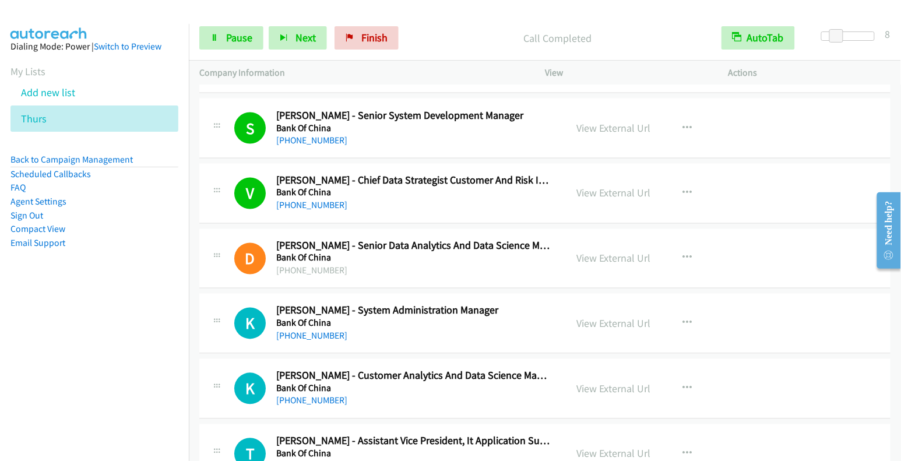
scroll to position [14104, 0]
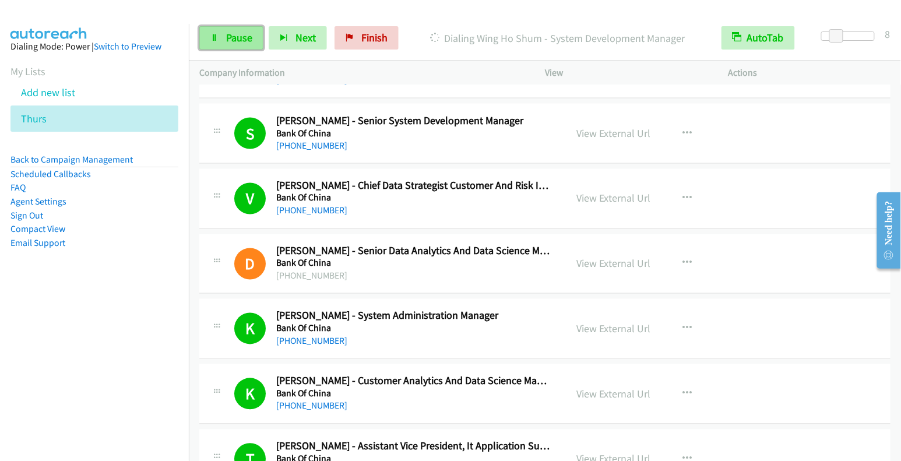
click at [234, 38] on span "Pause" at bounding box center [239, 37] width 26 height 13
